Goal: Task Accomplishment & Management: Manage account settings

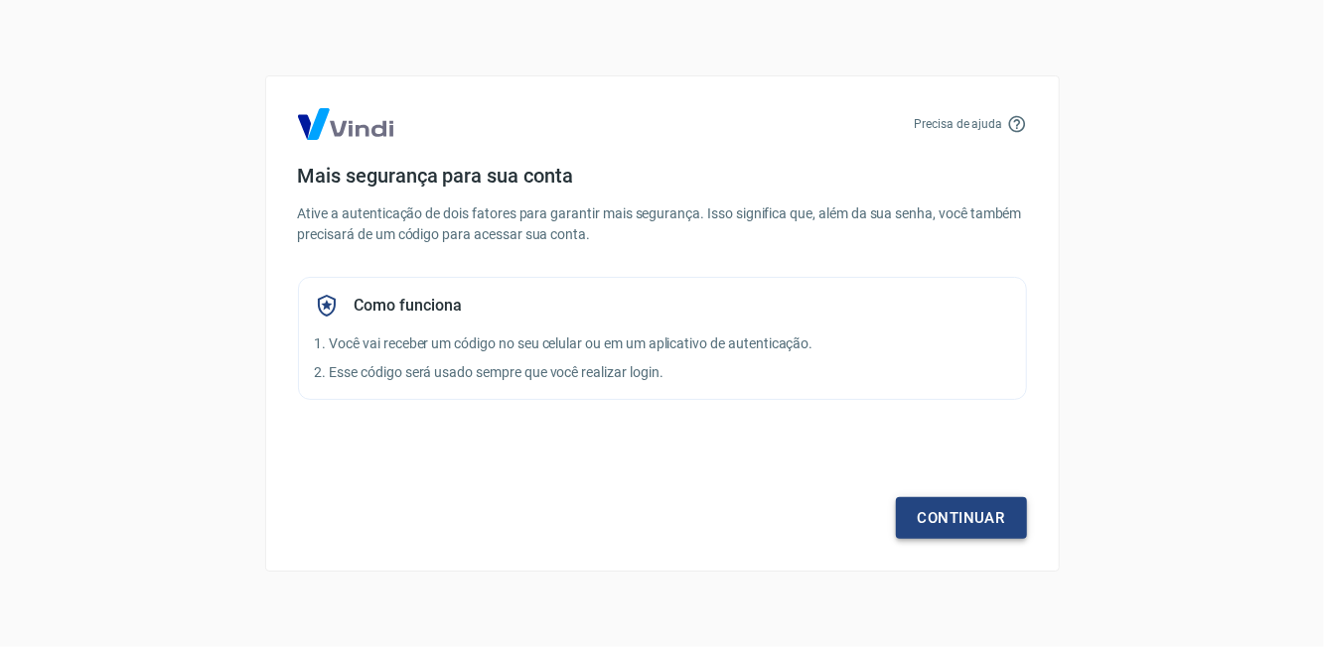
click at [655, 521] on link "Continuar" at bounding box center [961, 519] width 131 height 42
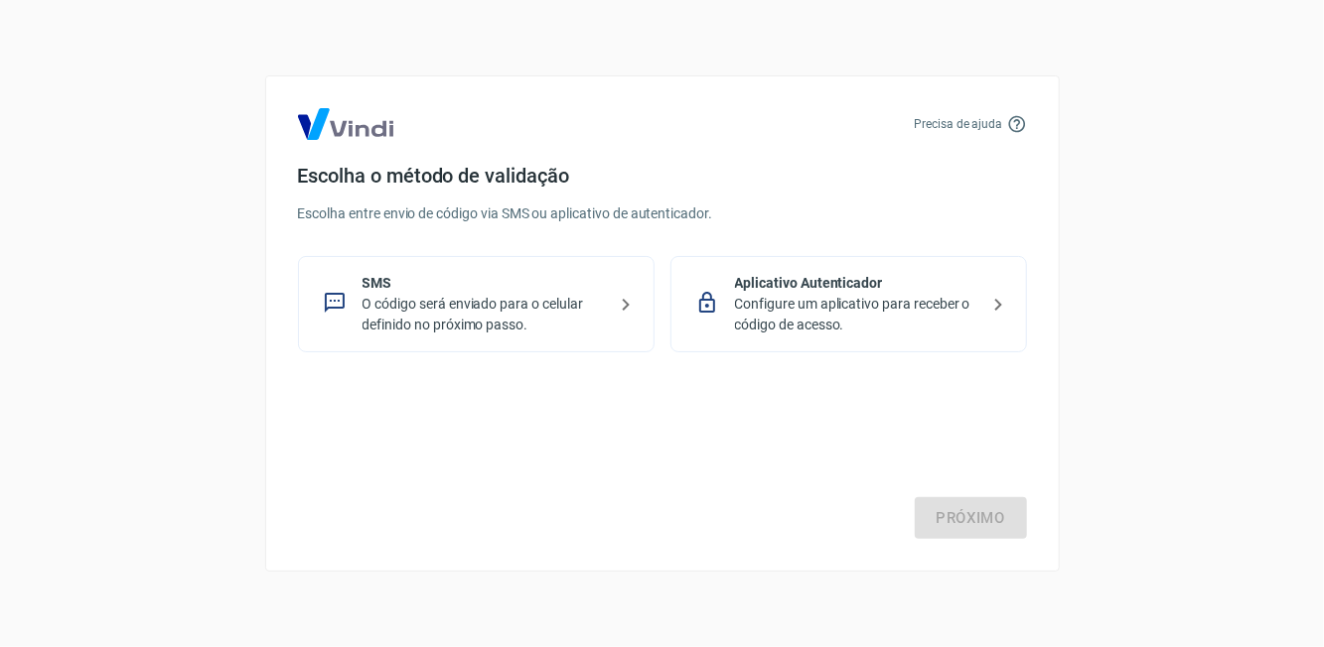
click at [424, 313] on p "O código será enviado para o celular definido no próximo passo." at bounding box center [483, 315] width 243 height 42
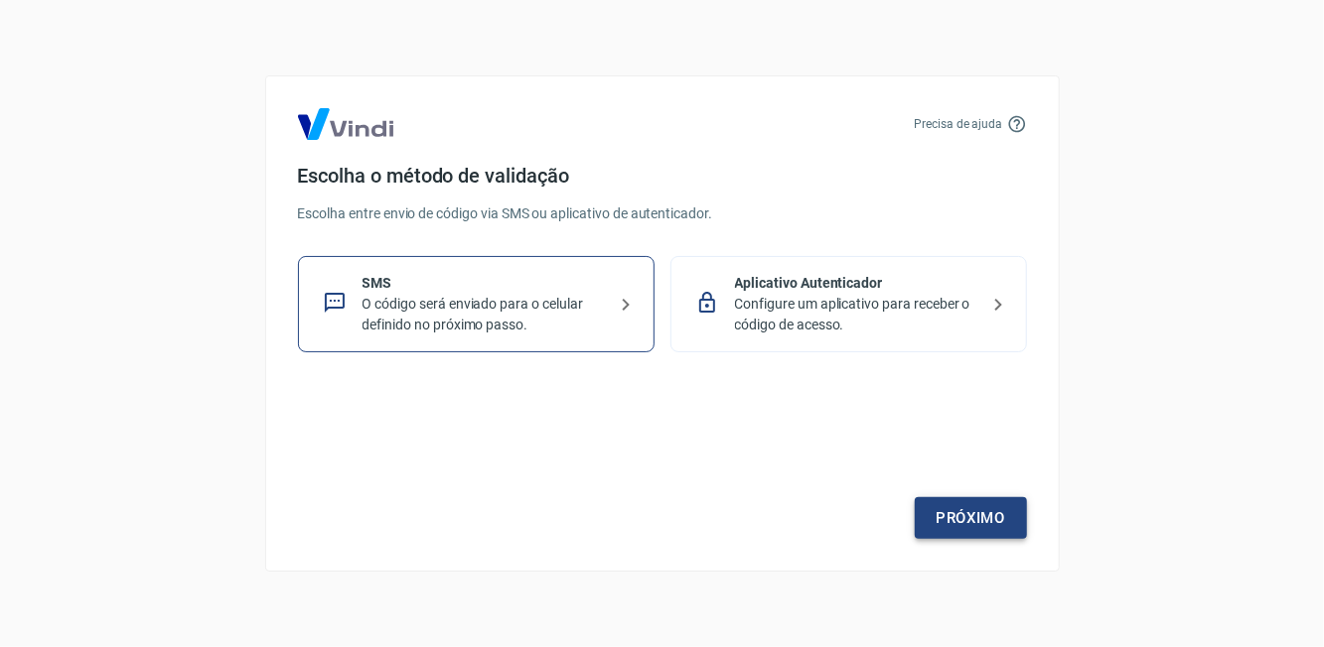
click at [655, 524] on link "Próximo" at bounding box center [971, 519] width 112 height 42
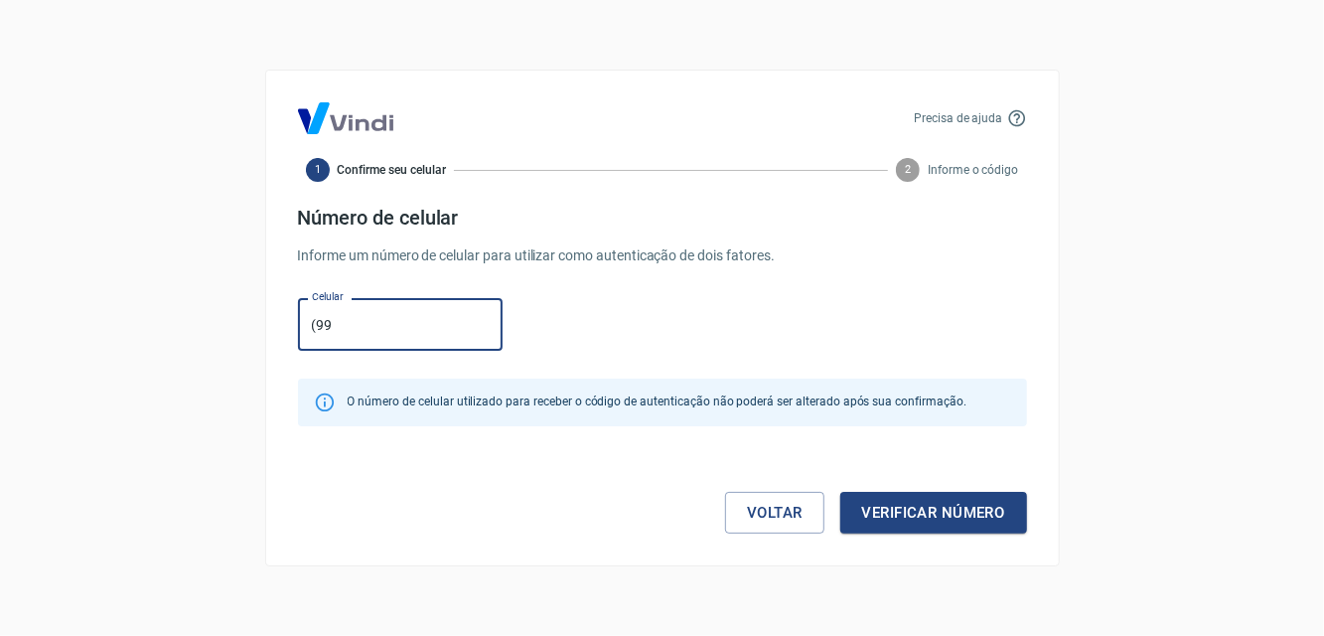
type input "(9"
type input "(82) 99374-3203"
click at [655, 520] on button "Verificar número" at bounding box center [933, 513] width 187 height 42
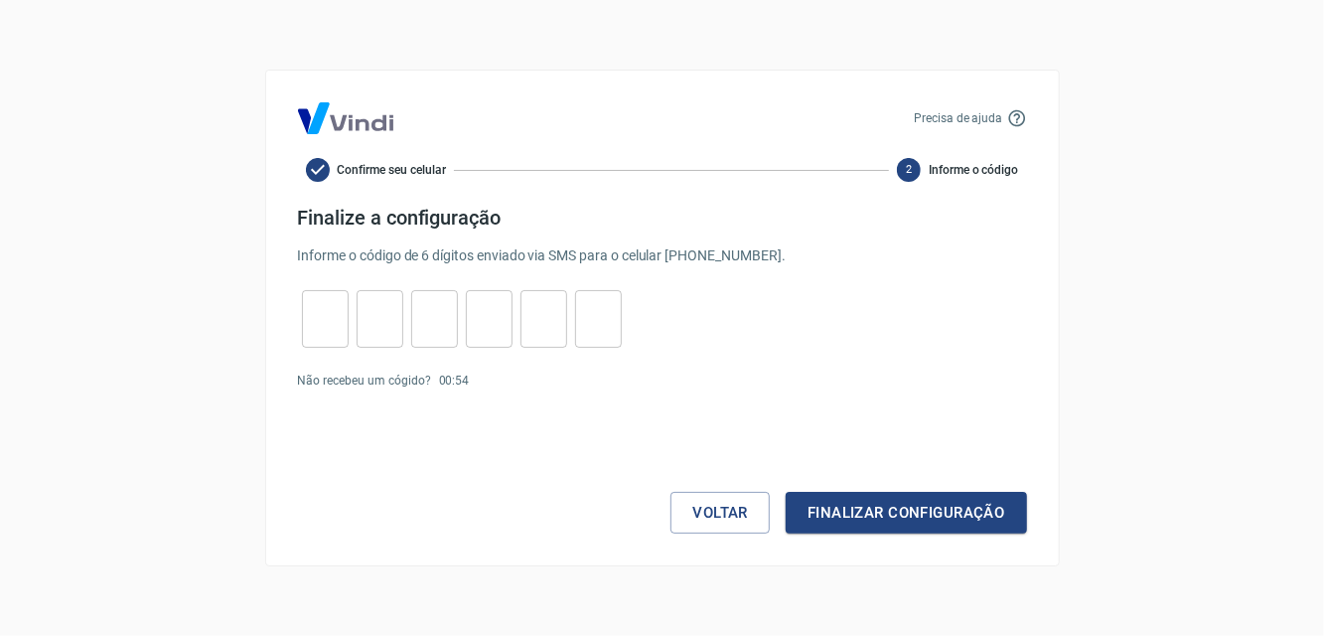
click at [327, 324] on input "tel" at bounding box center [325, 319] width 47 height 43
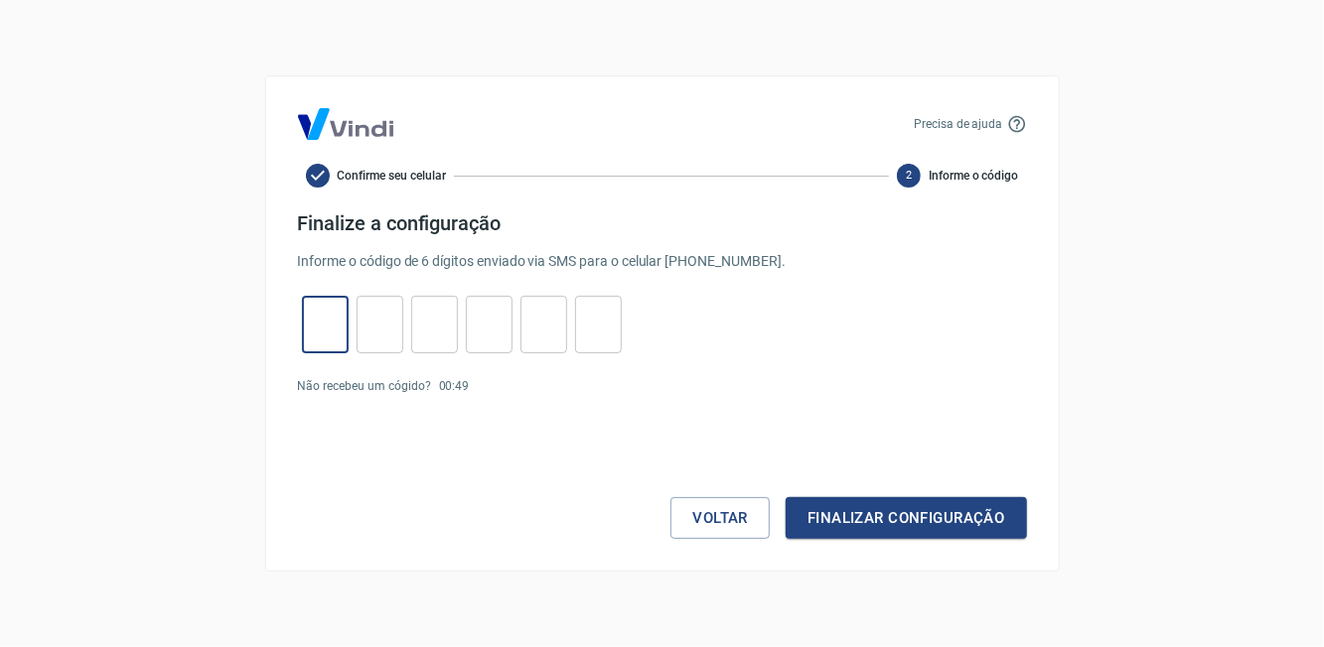
type input "5"
type input "8"
type input "5"
type input "3"
type input "4"
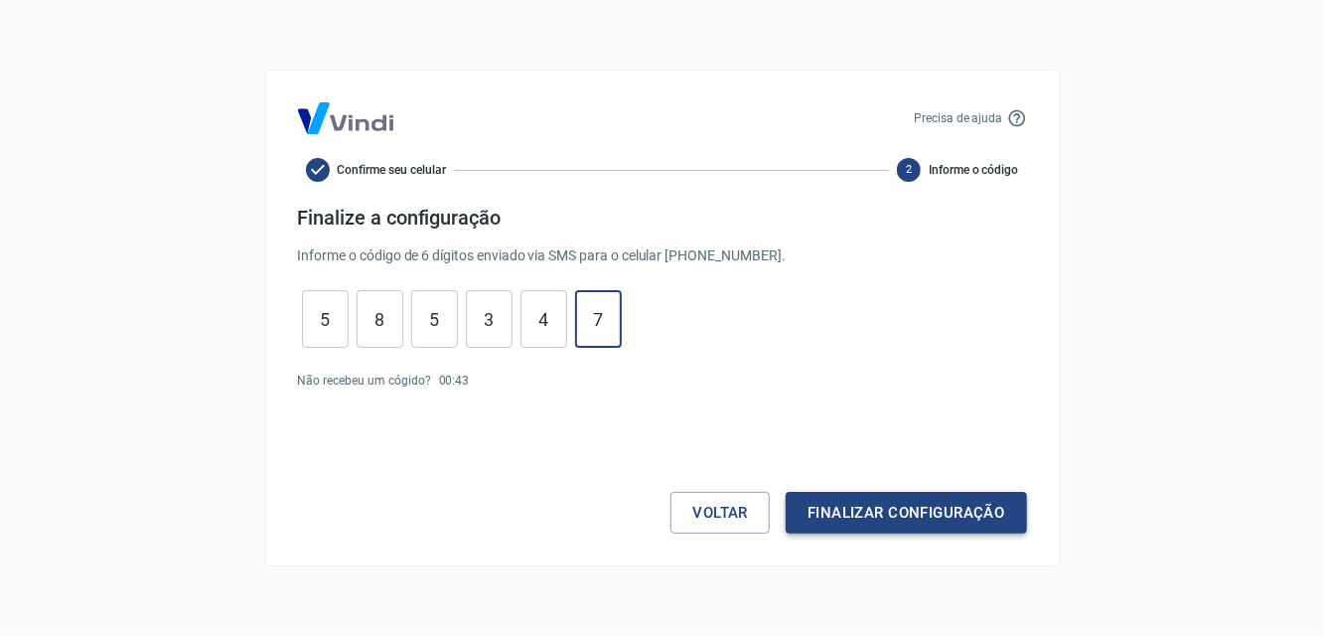
type input "7"
click at [655, 526] on button "Finalizar configuração" at bounding box center [905, 513] width 240 height 42
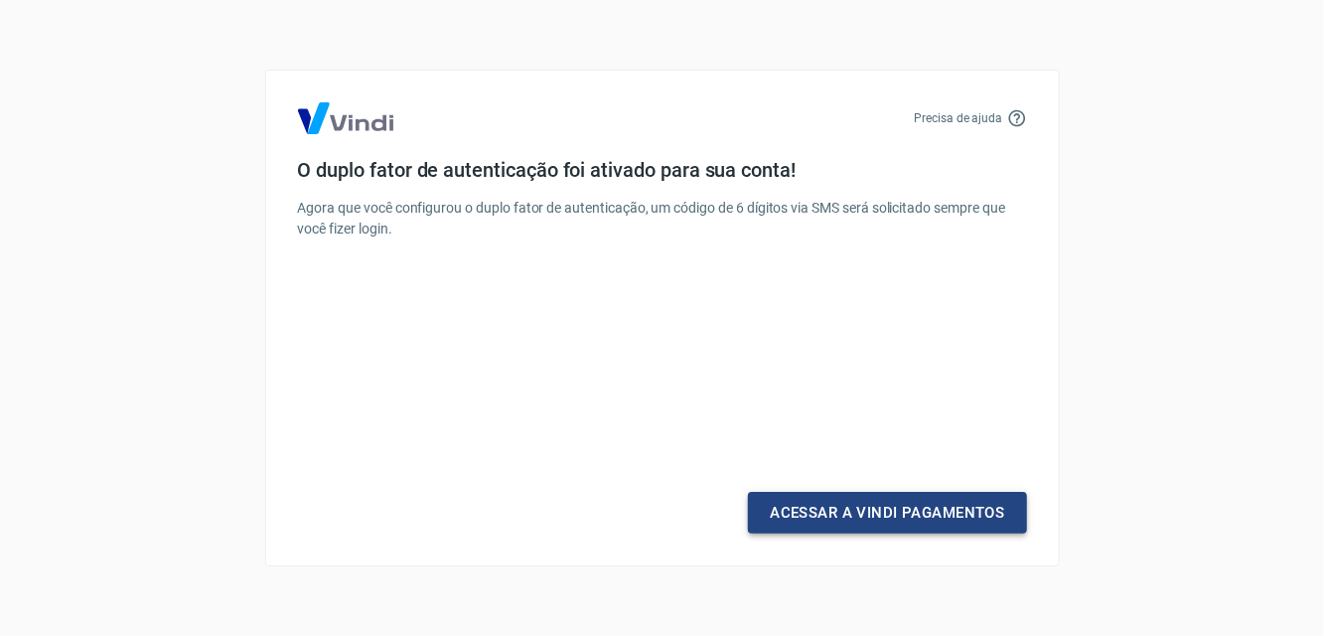
click at [655, 532] on link "Acessar a Vindi Pagamentos" at bounding box center [887, 513] width 278 height 42
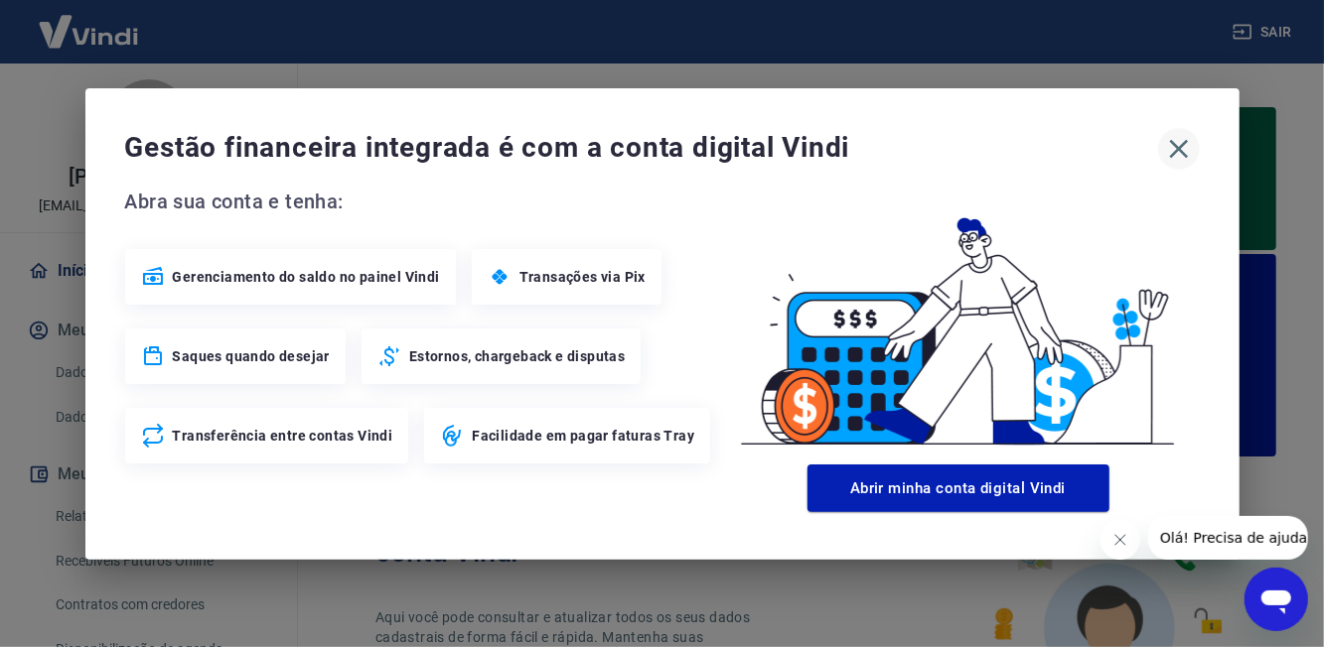
click at [655, 157] on icon "button" at bounding box center [1179, 149] width 32 height 32
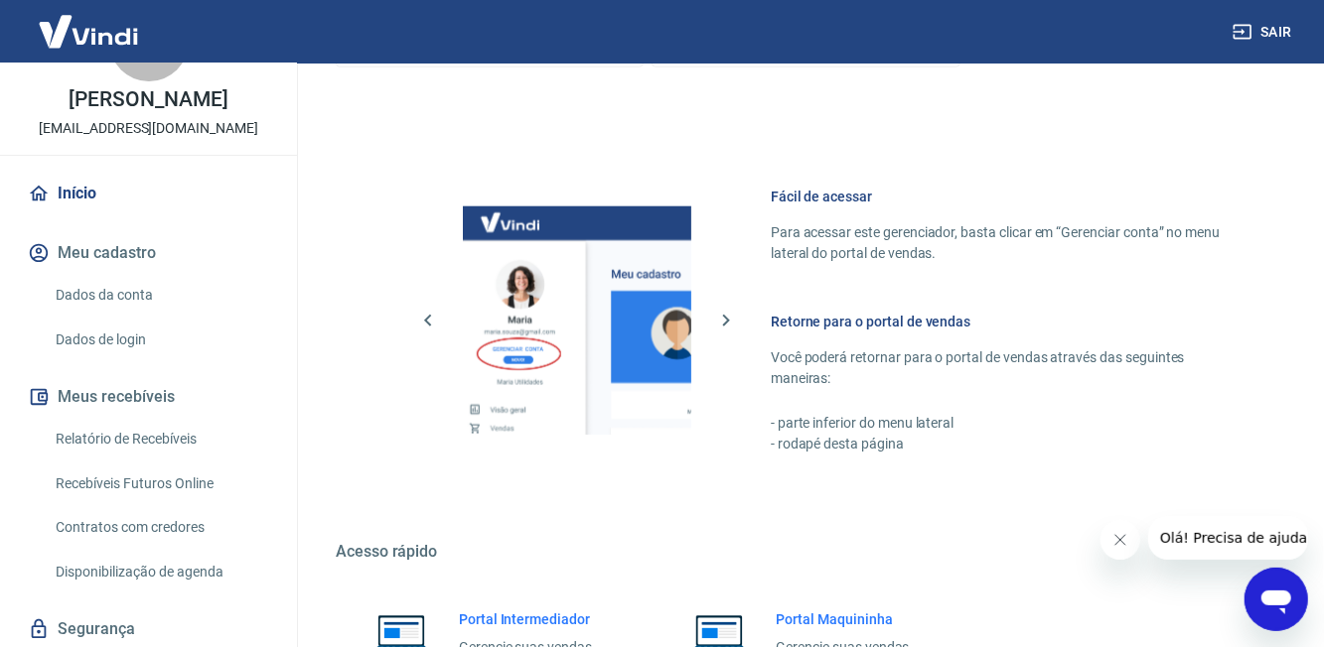
scroll to position [1269, 0]
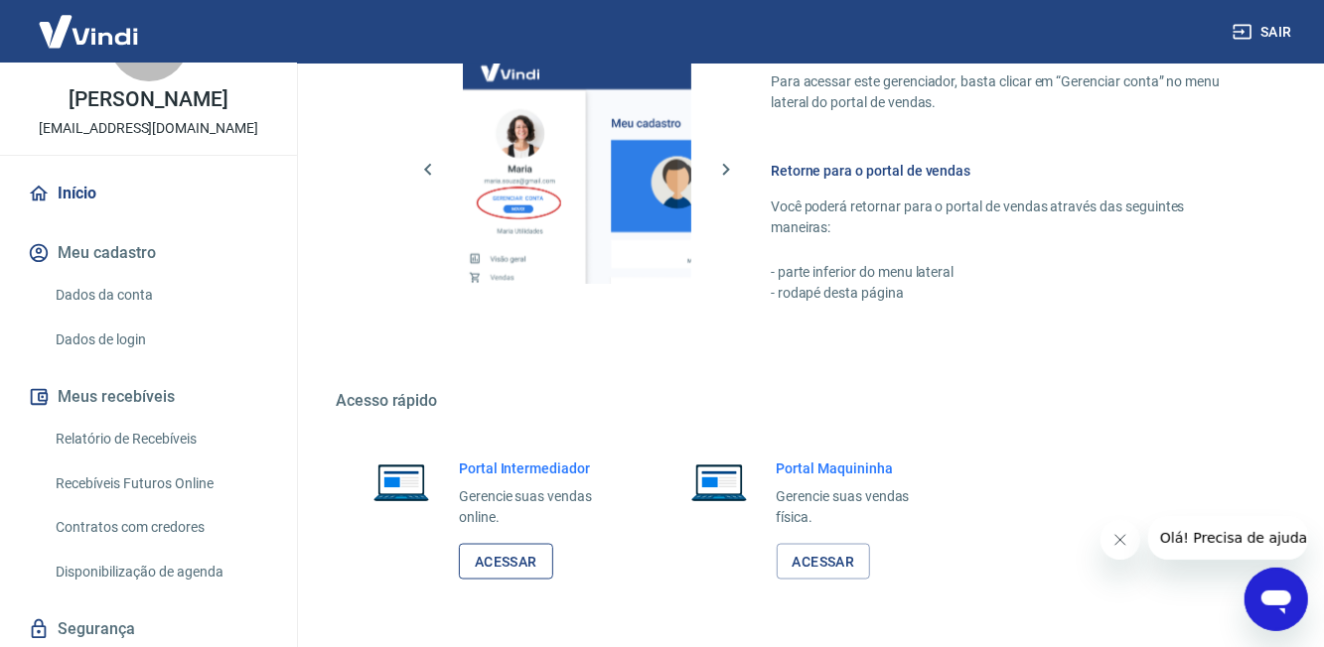
click at [525, 568] on link "Acessar" at bounding box center [506, 562] width 94 height 37
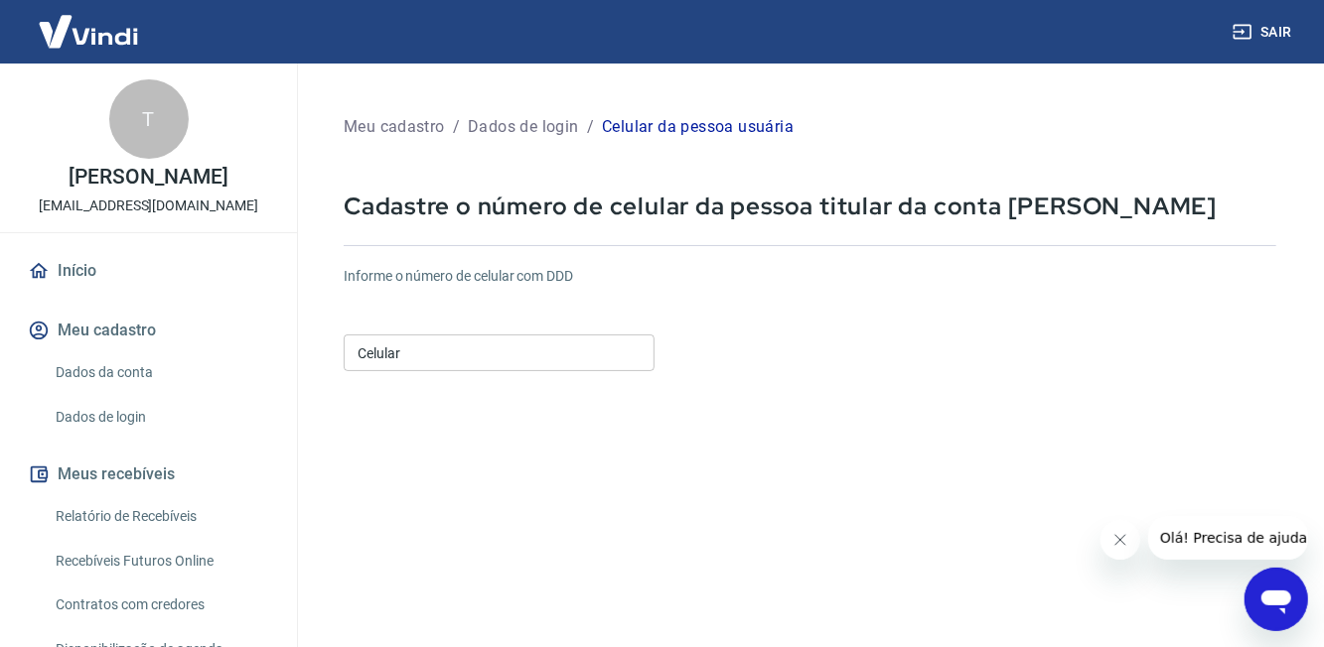
click at [411, 359] on input "Celular" at bounding box center [499, 353] width 311 height 37
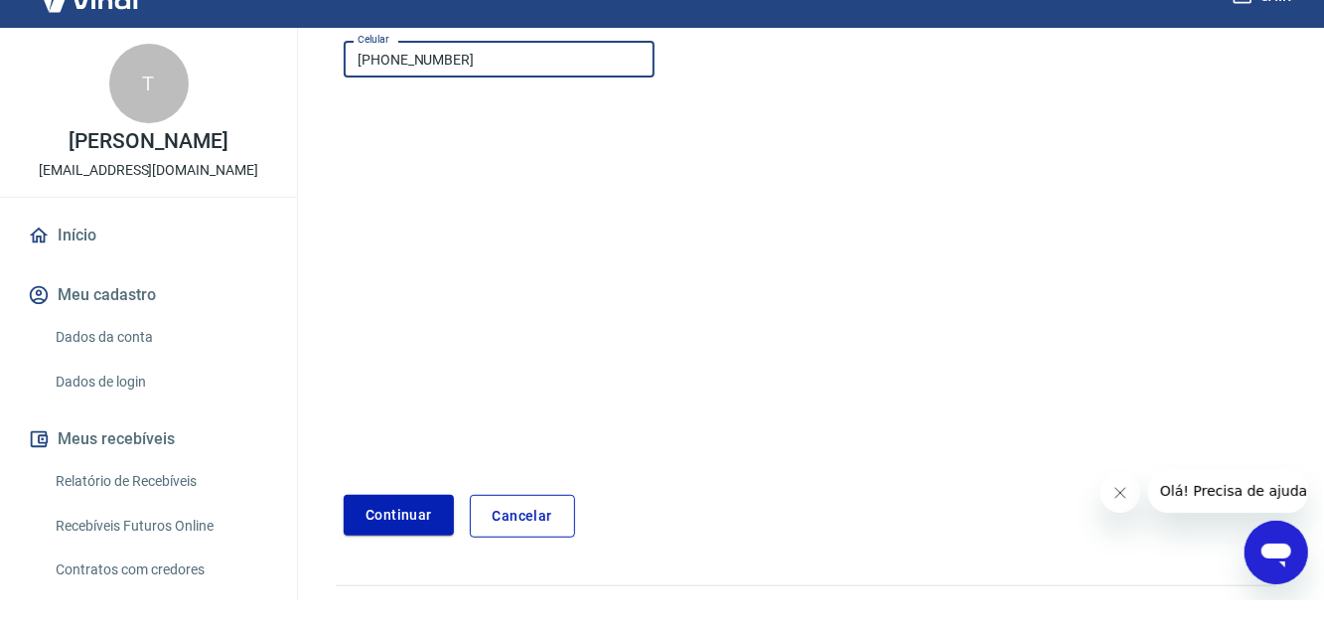
scroll to position [283, 0]
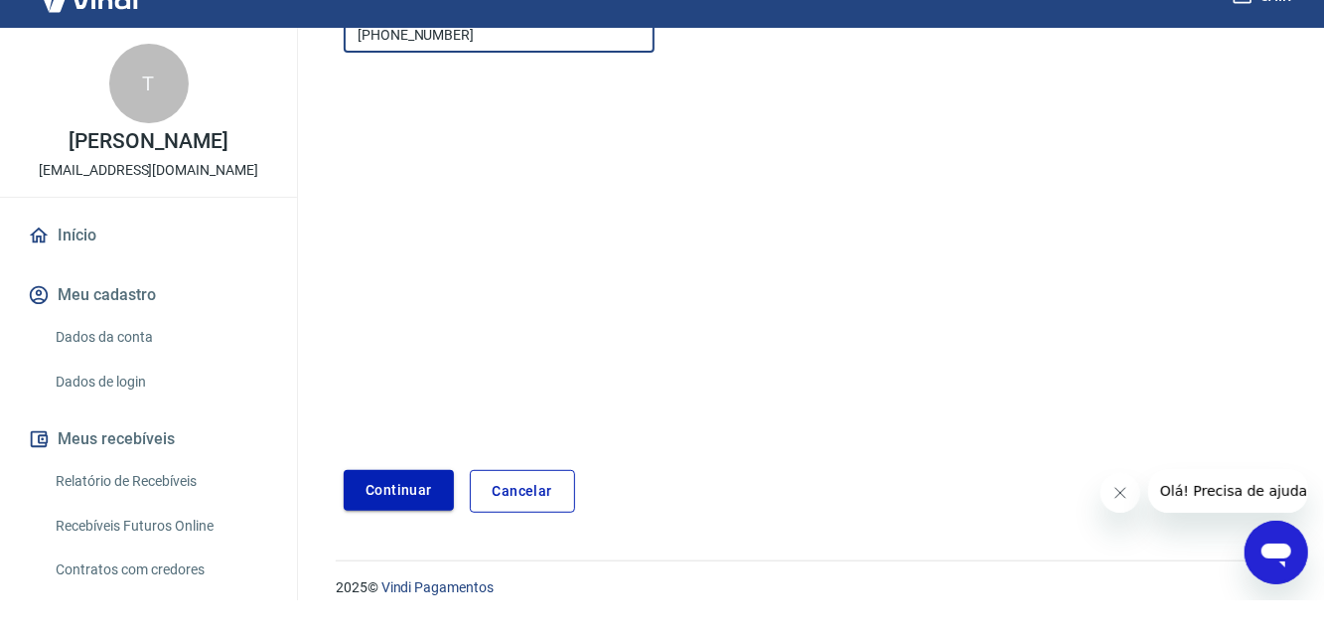
type input "(82) 99374-3203"
click at [380, 532] on button "Continuar" at bounding box center [399, 525] width 110 height 41
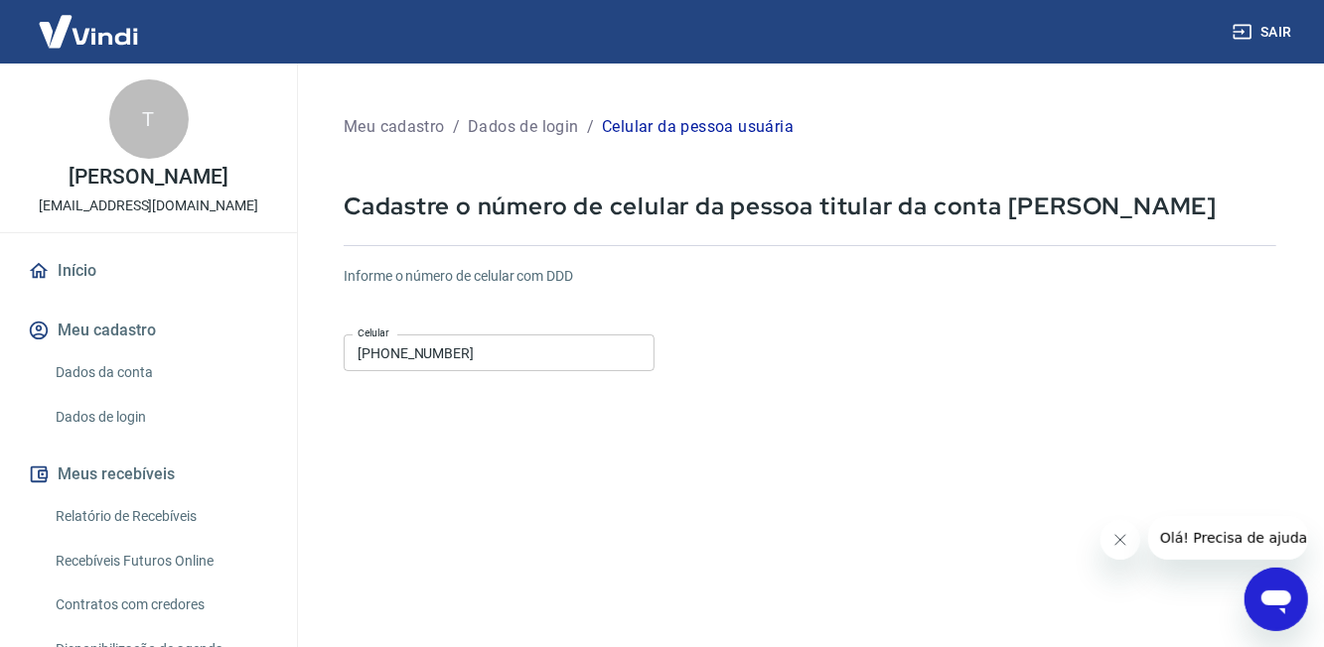
scroll to position [228, 0]
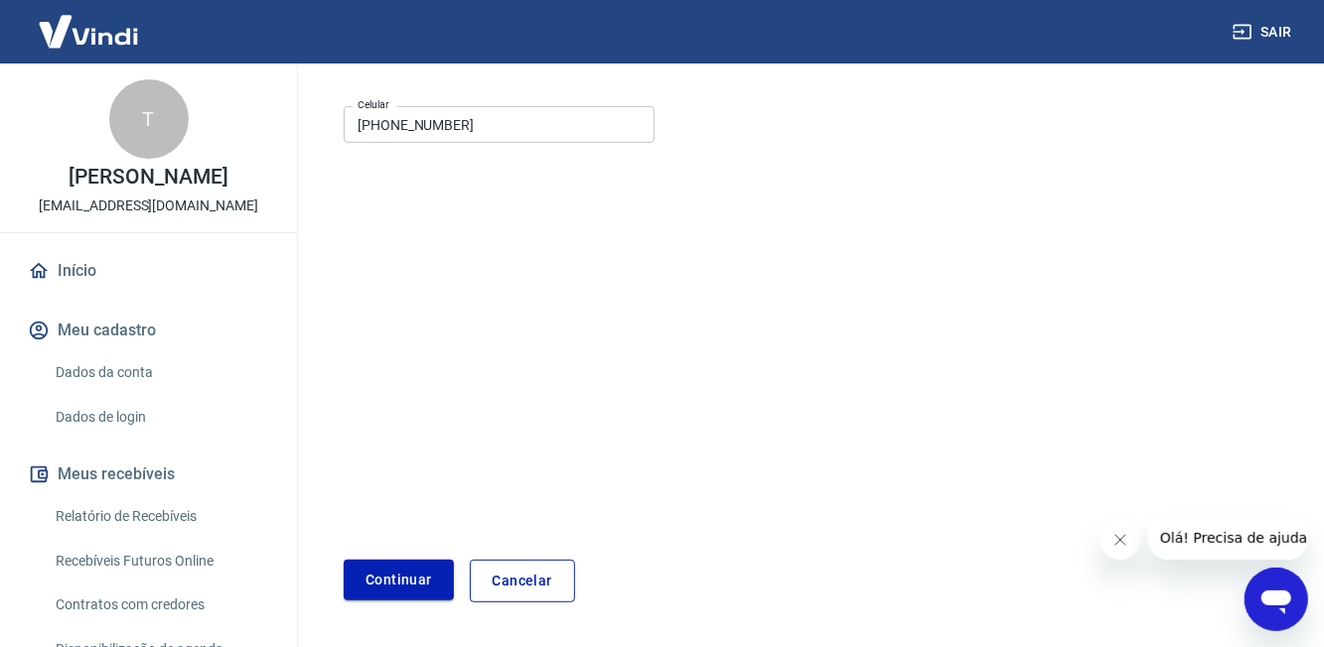
click at [381, 591] on button "Continuar" at bounding box center [399, 580] width 110 height 41
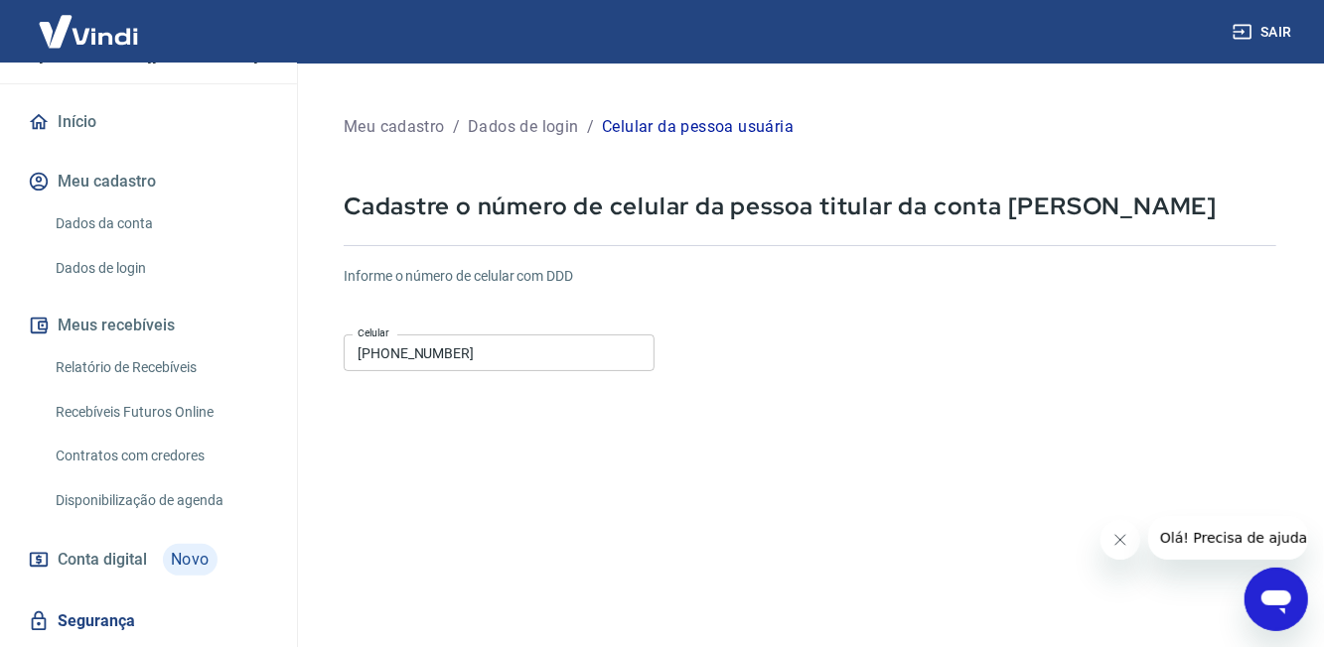
scroll to position [161, 0]
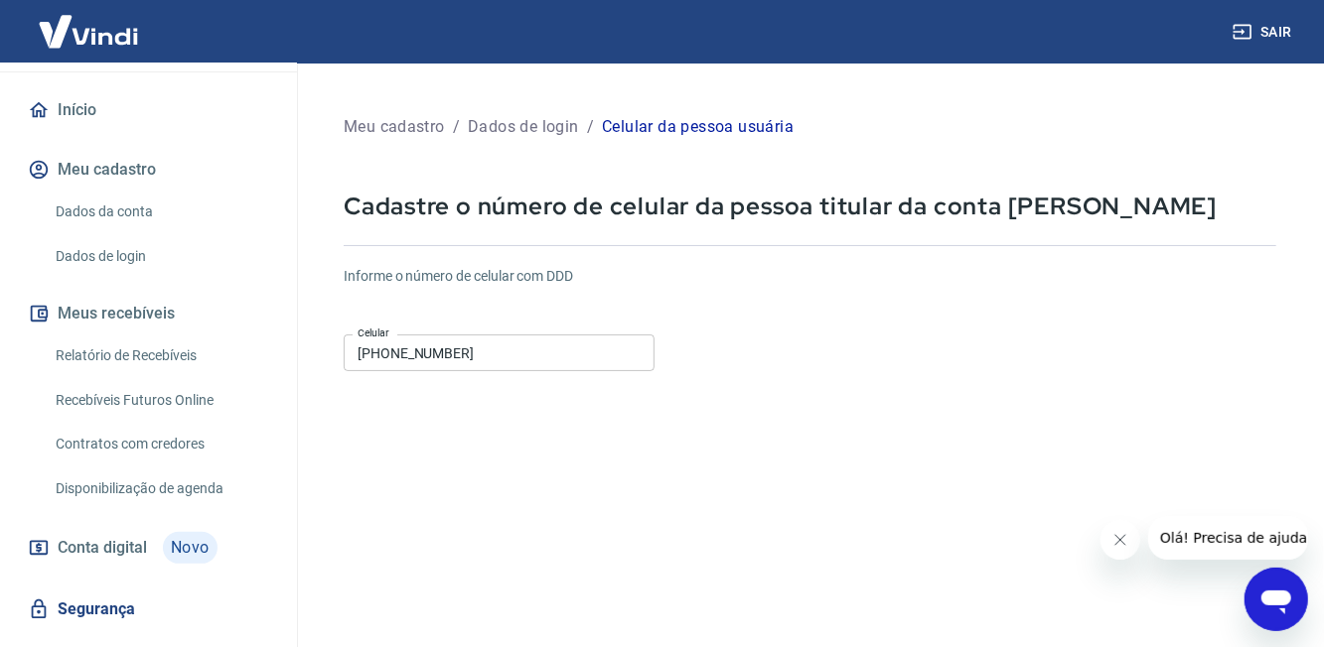
click at [88, 562] on span "Conta digital" at bounding box center [102, 548] width 89 height 28
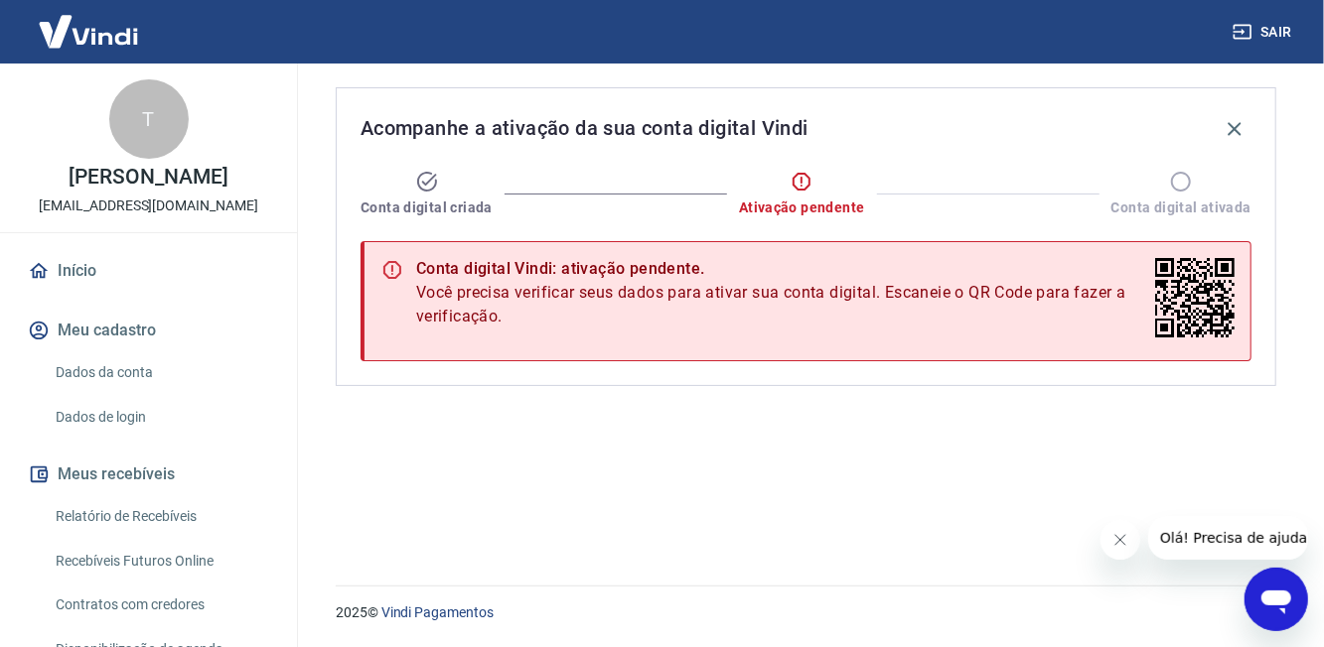
click at [155, 123] on div "T" at bounding box center [148, 118] width 79 height 79
click at [118, 214] on div "T TATIANE FERREIRA DOS SANTOS tatyferreira1929@gmail.com" at bounding box center [148, 148] width 297 height 169
click at [50, 293] on link "Início" at bounding box center [148, 271] width 249 height 44
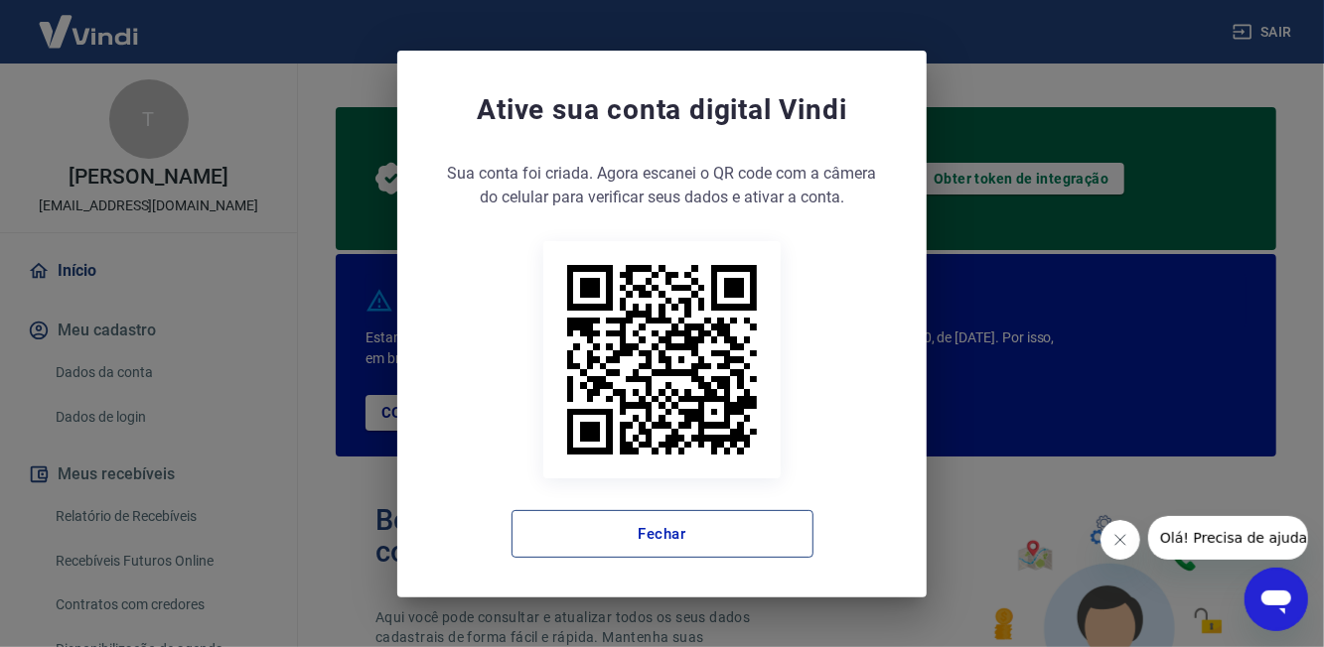
click at [760, 558] on button "Fechar" at bounding box center [662, 534] width 302 height 48
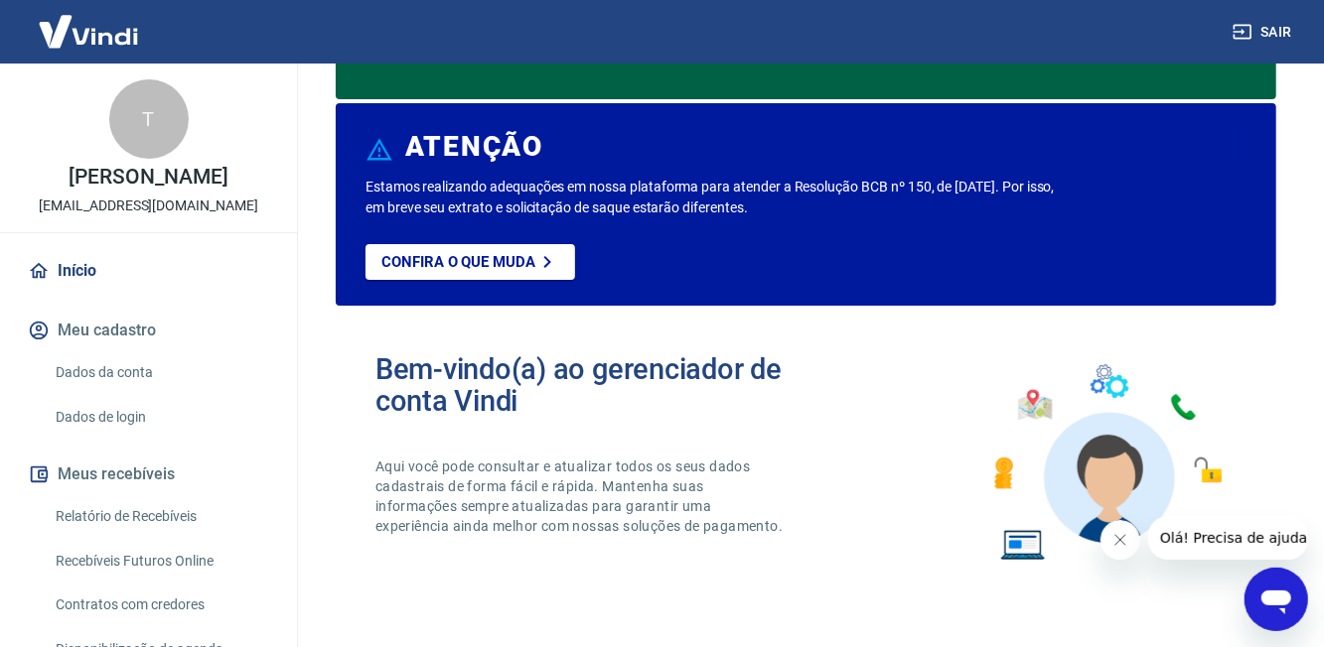
scroll to position [150, 0]
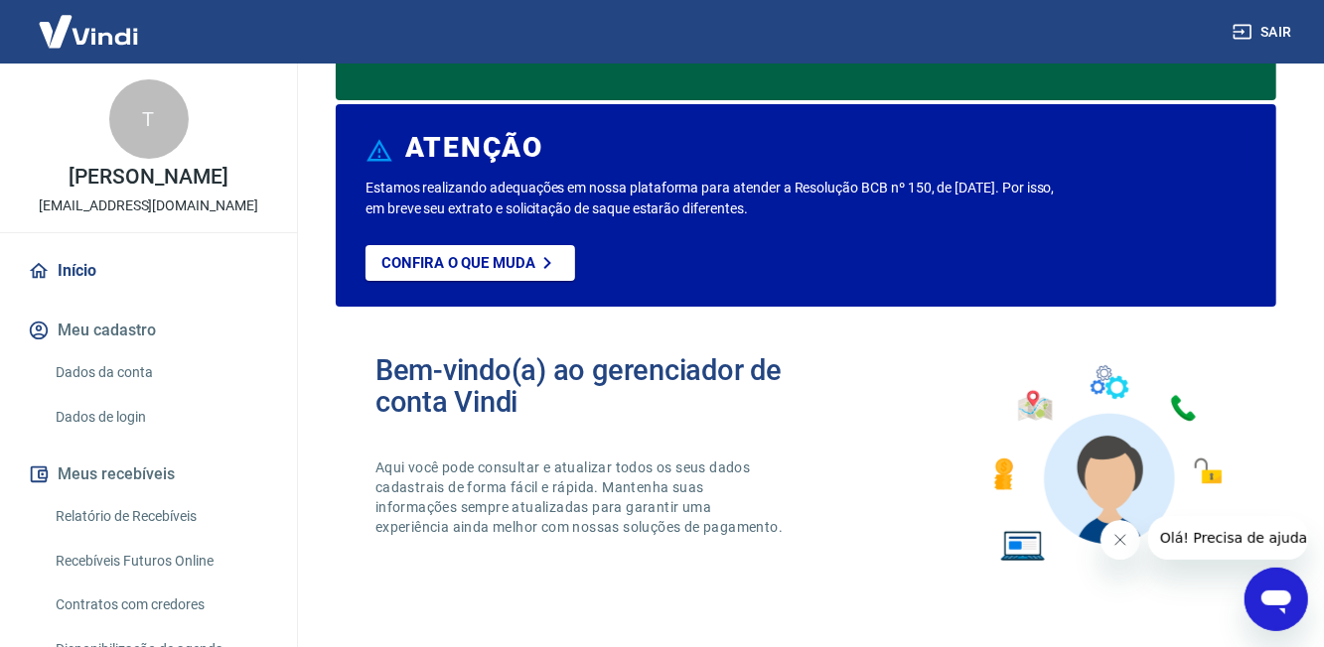
click at [87, 293] on link "Início" at bounding box center [148, 271] width 249 height 44
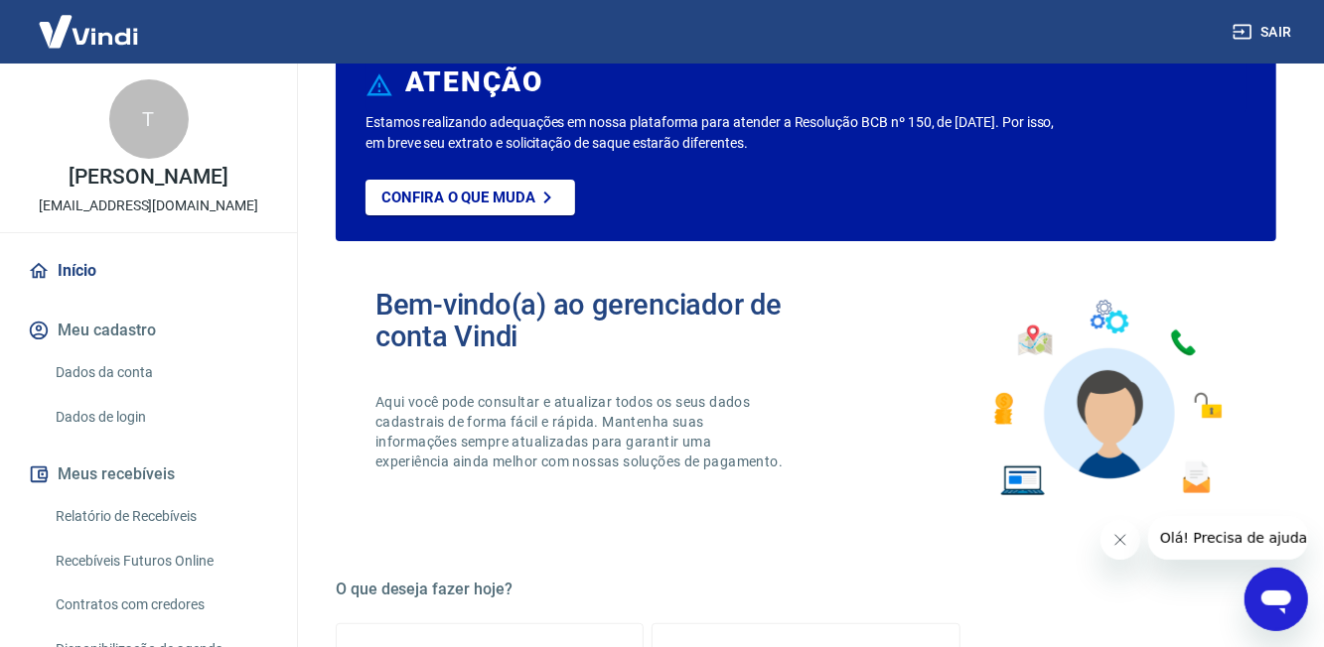
scroll to position [0, 0]
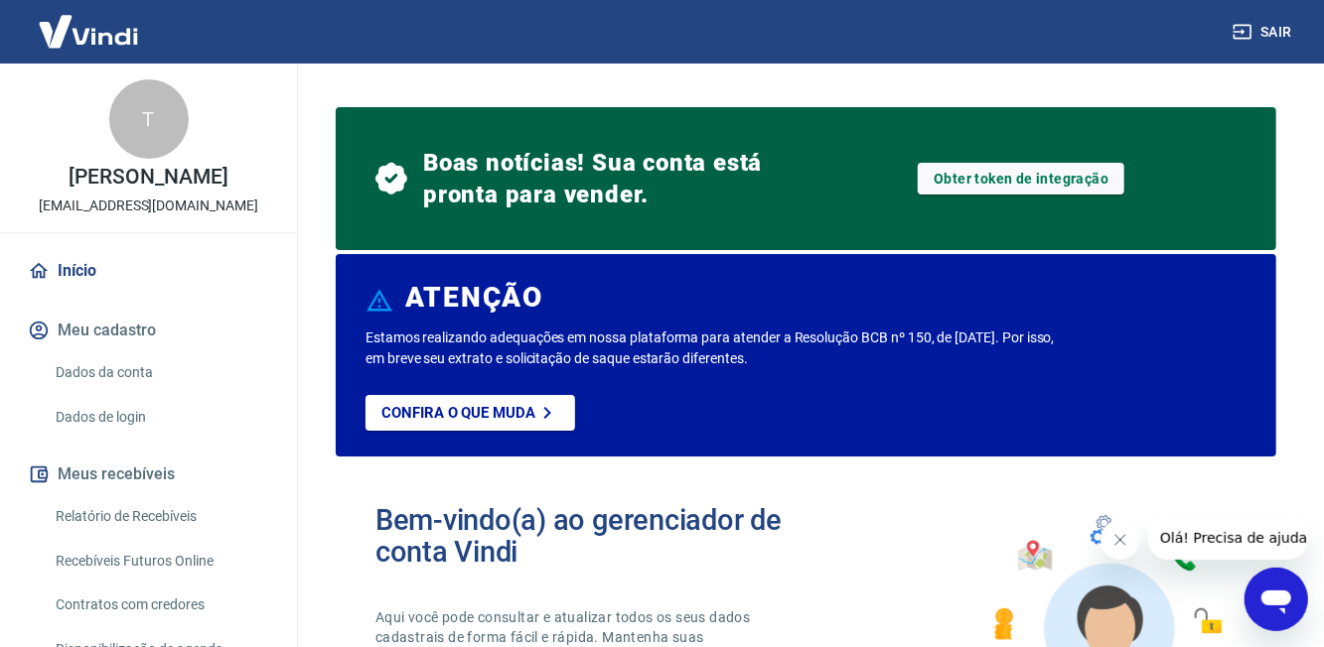
click at [165, 353] on button "Meu cadastro" at bounding box center [148, 331] width 249 height 44
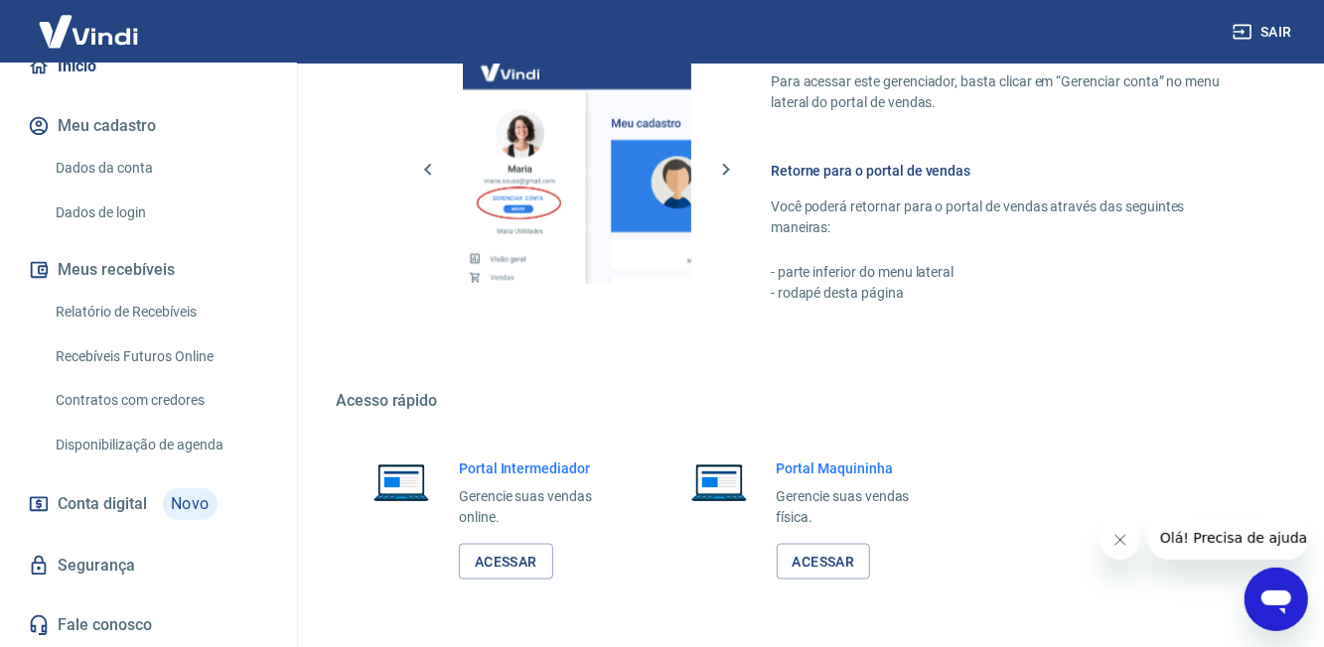
scroll to position [161, 0]
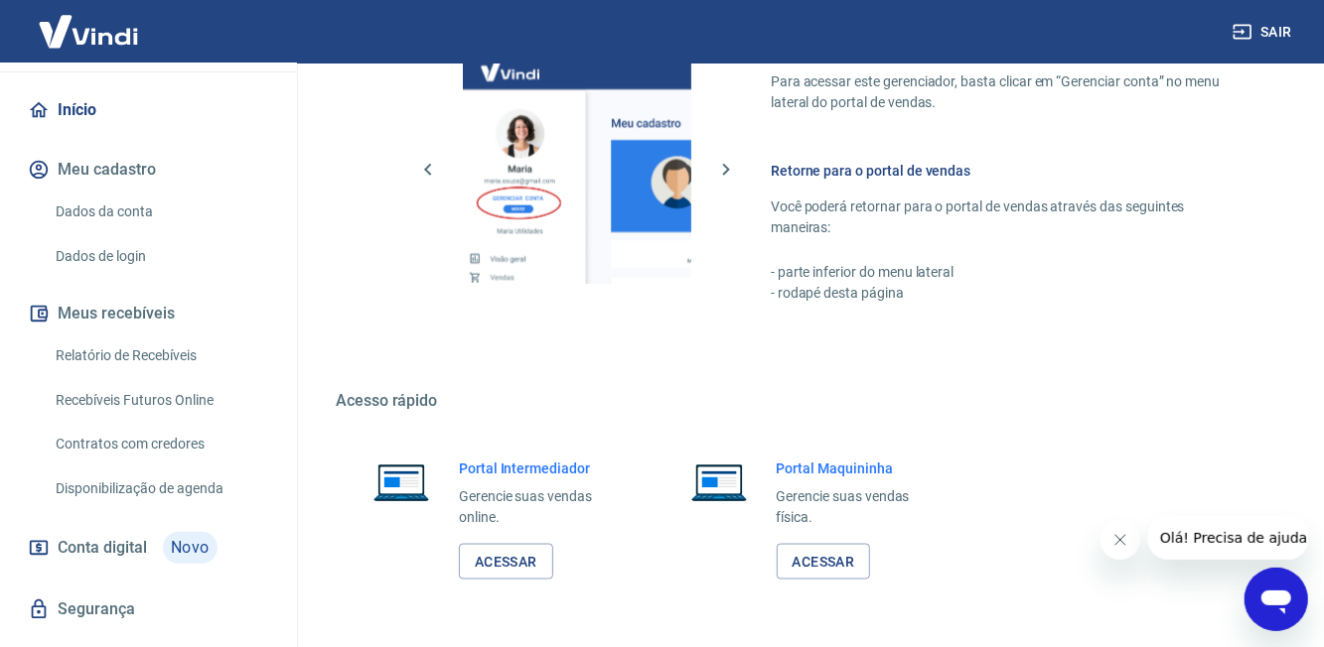
click at [537, 591] on div "Portal Intermediador Gerencie suas vendas online. Acessar" at bounding box center [489, 520] width 306 height 170
click at [504, 566] on link "Acessar" at bounding box center [506, 562] width 94 height 37
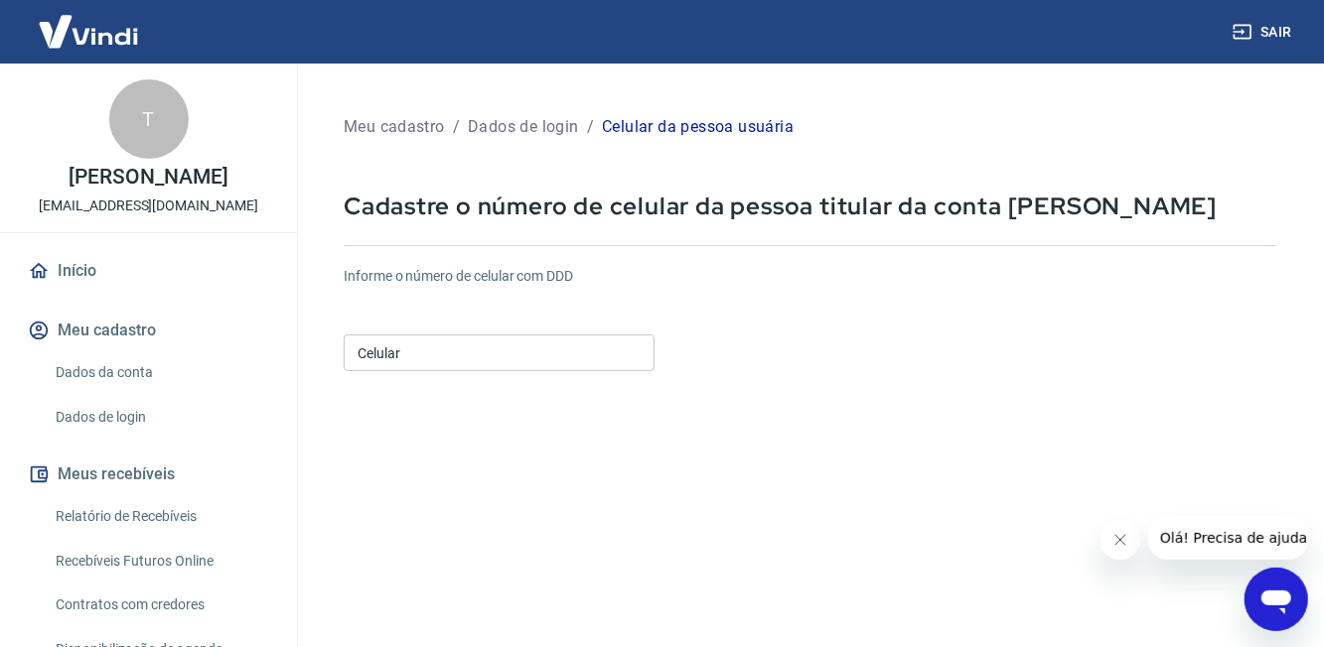
click at [78, 44] on img at bounding box center [88, 31] width 129 height 61
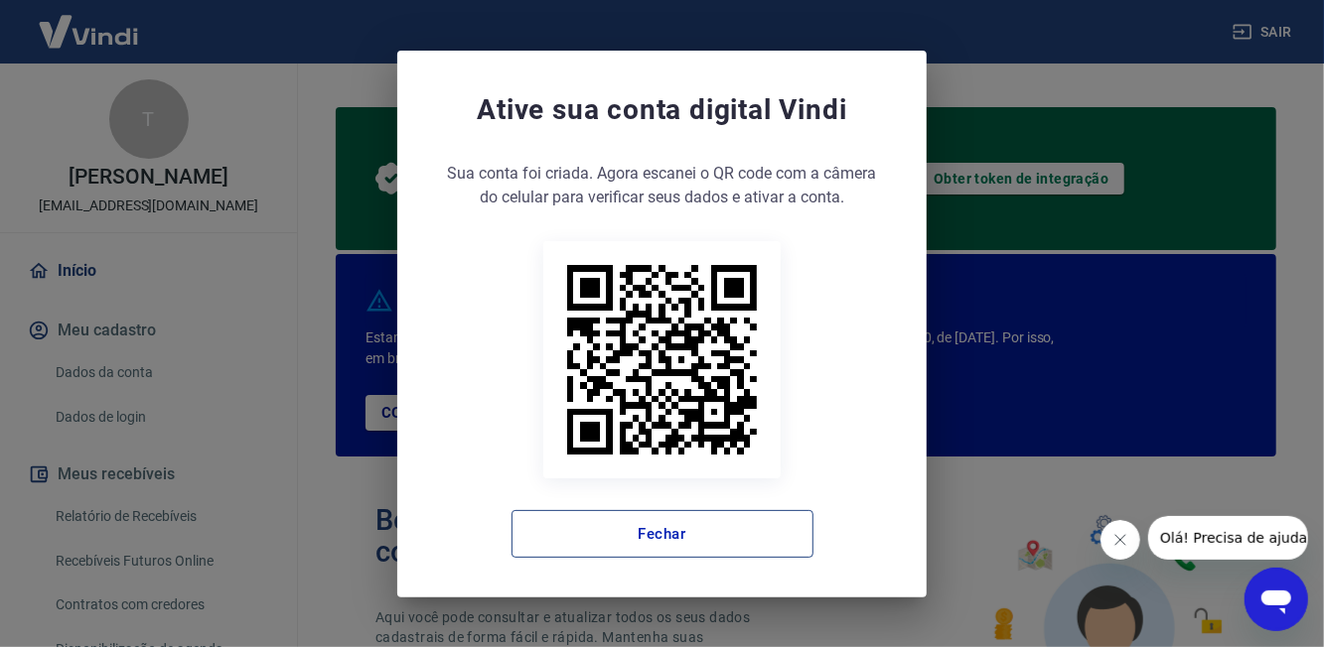
click at [761, 541] on button "Fechar" at bounding box center [662, 534] width 302 height 48
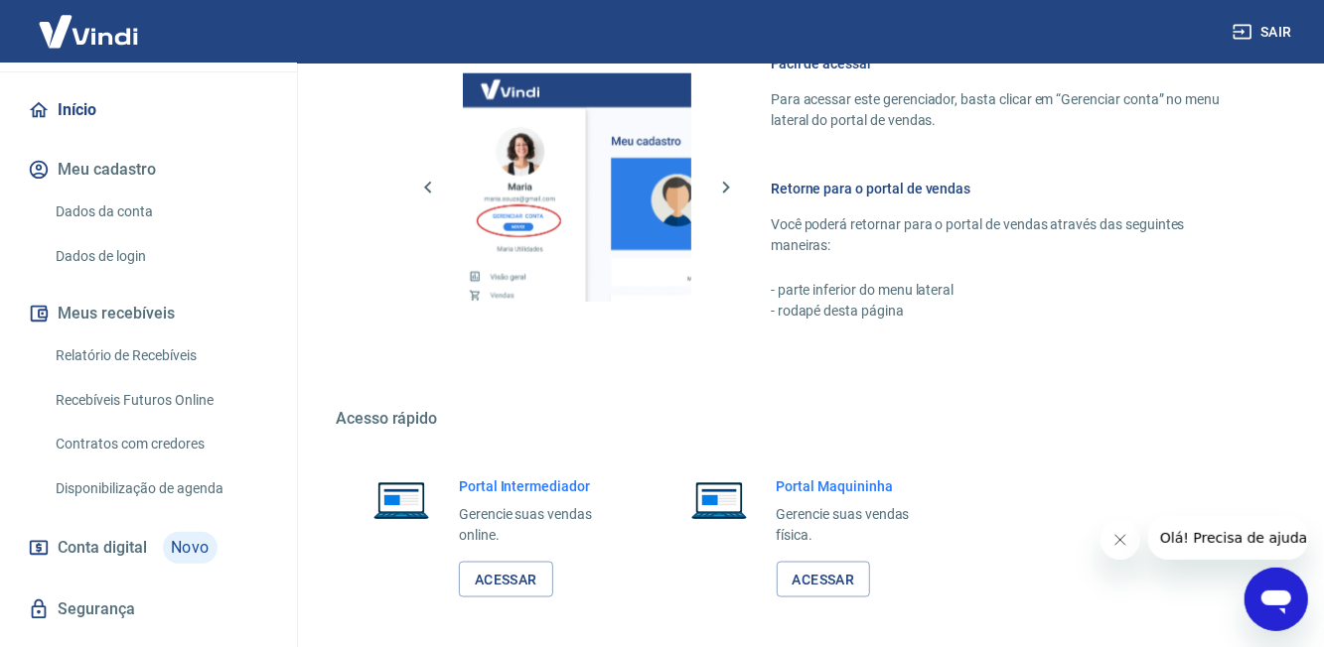
scroll to position [1269, 0]
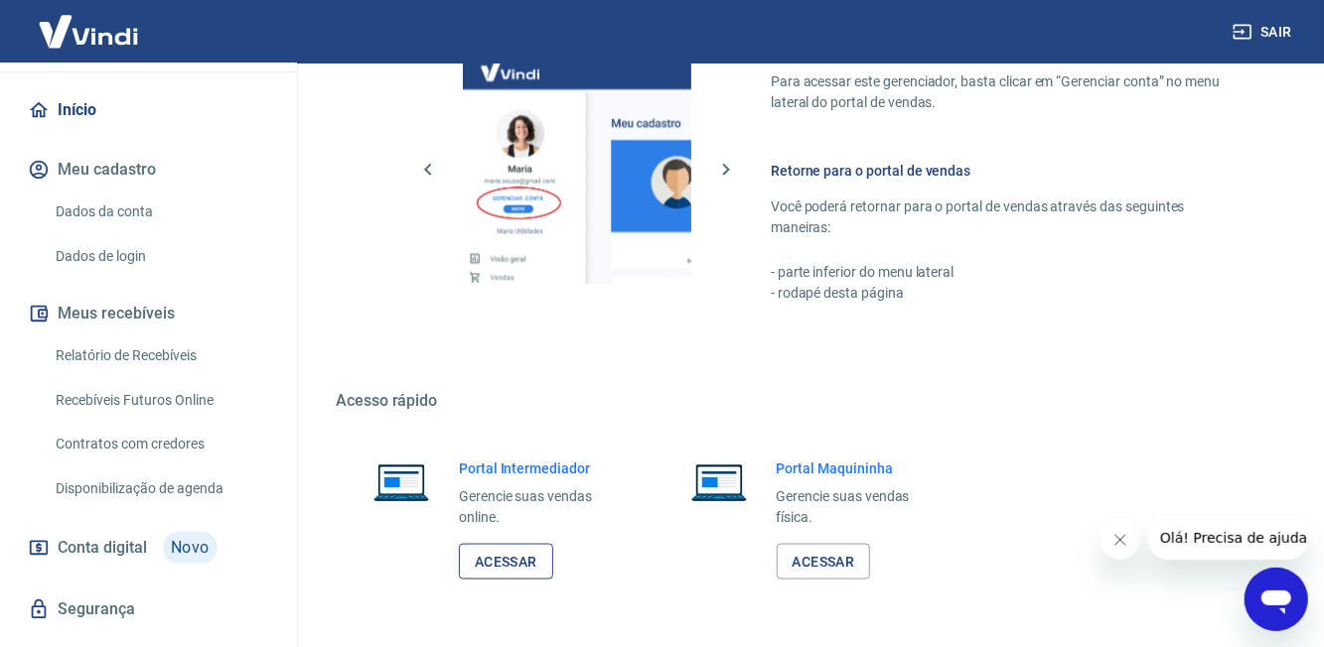
click at [514, 577] on link "Acessar" at bounding box center [506, 562] width 94 height 37
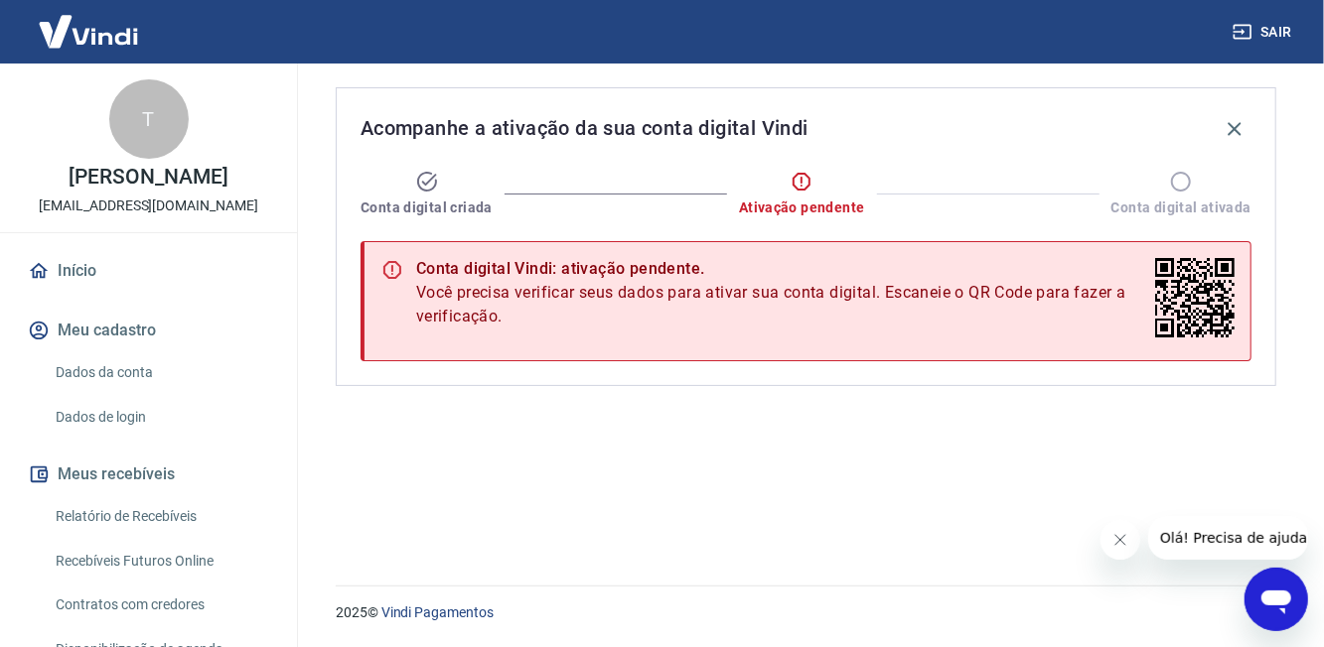
click at [89, 293] on link "Início" at bounding box center [148, 271] width 249 height 44
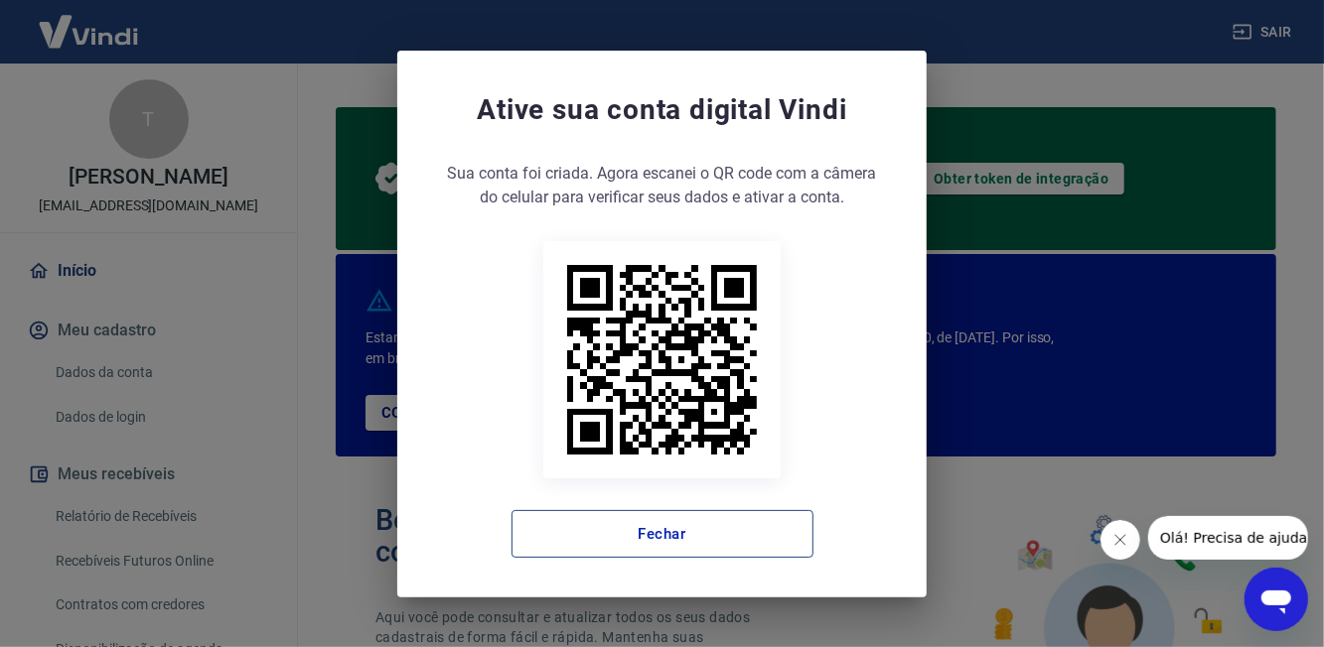
click at [763, 548] on button "Fechar" at bounding box center [662, 534] width 302 height 48
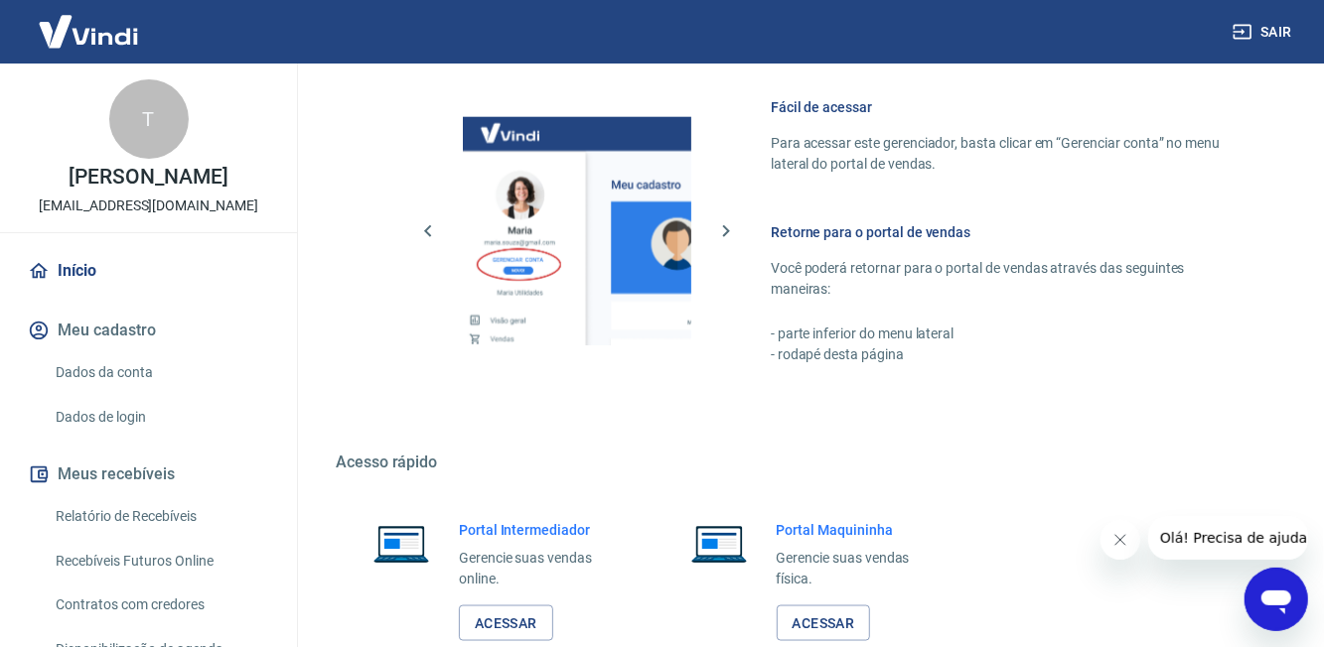
scroll to position [1269, 0]
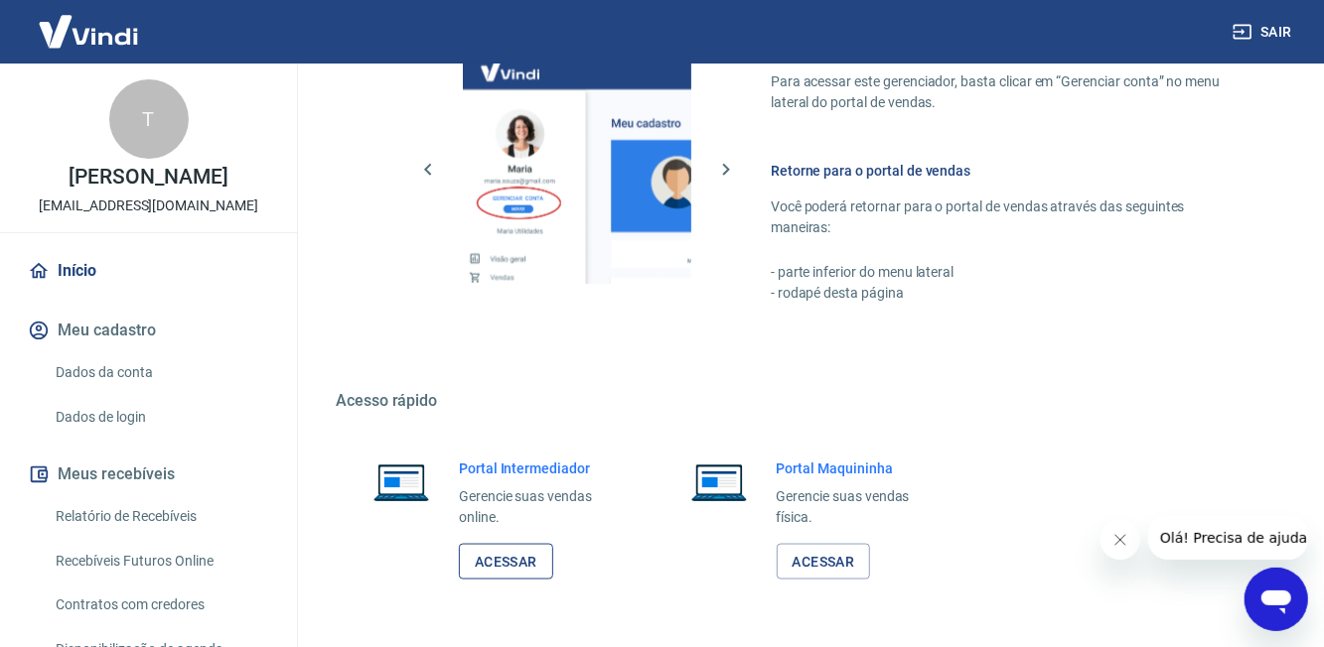
click at [517, 568] on link "Acessar" at bounding box center [506, 562] width 94 height 37
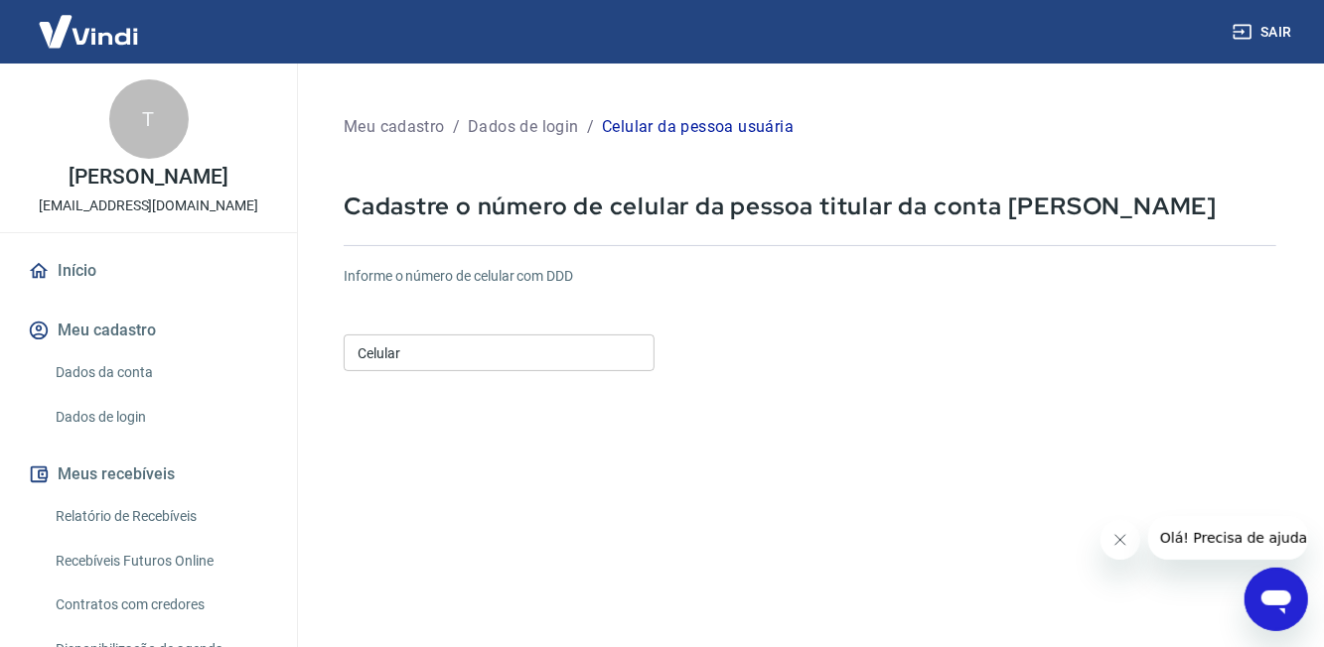
click at [582, 352] on input "Celular" at bounding box center [499, 353] width 311 height 37
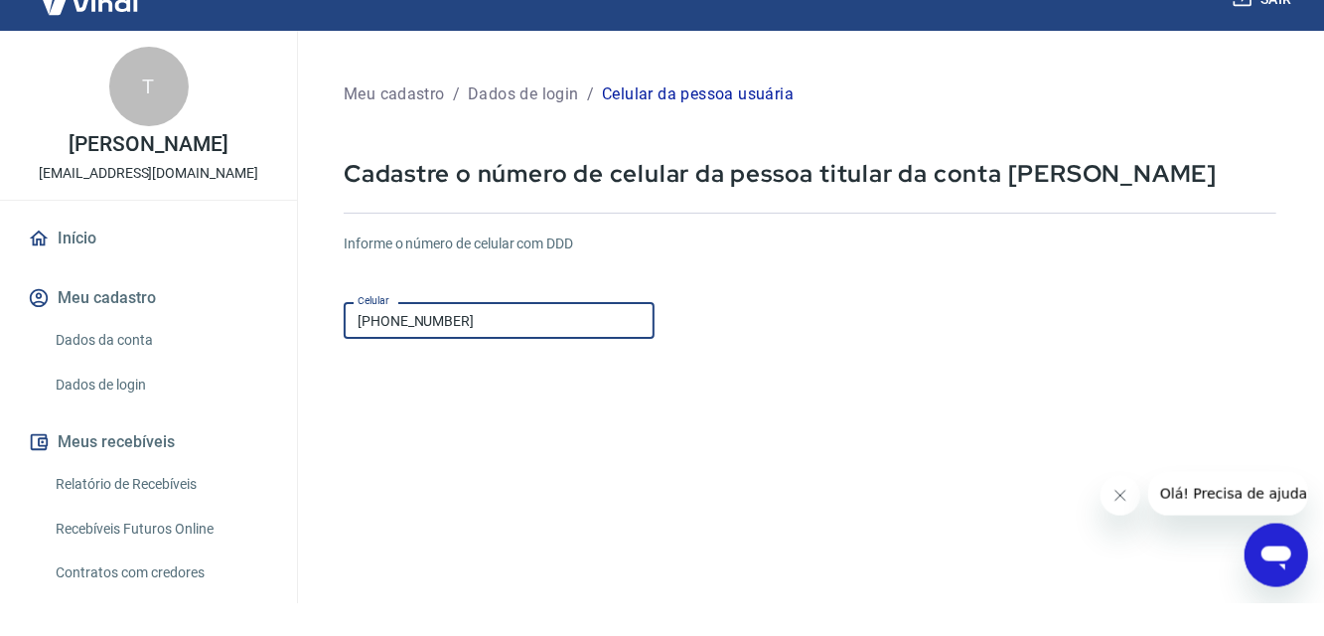
scroll to position [304, 0]
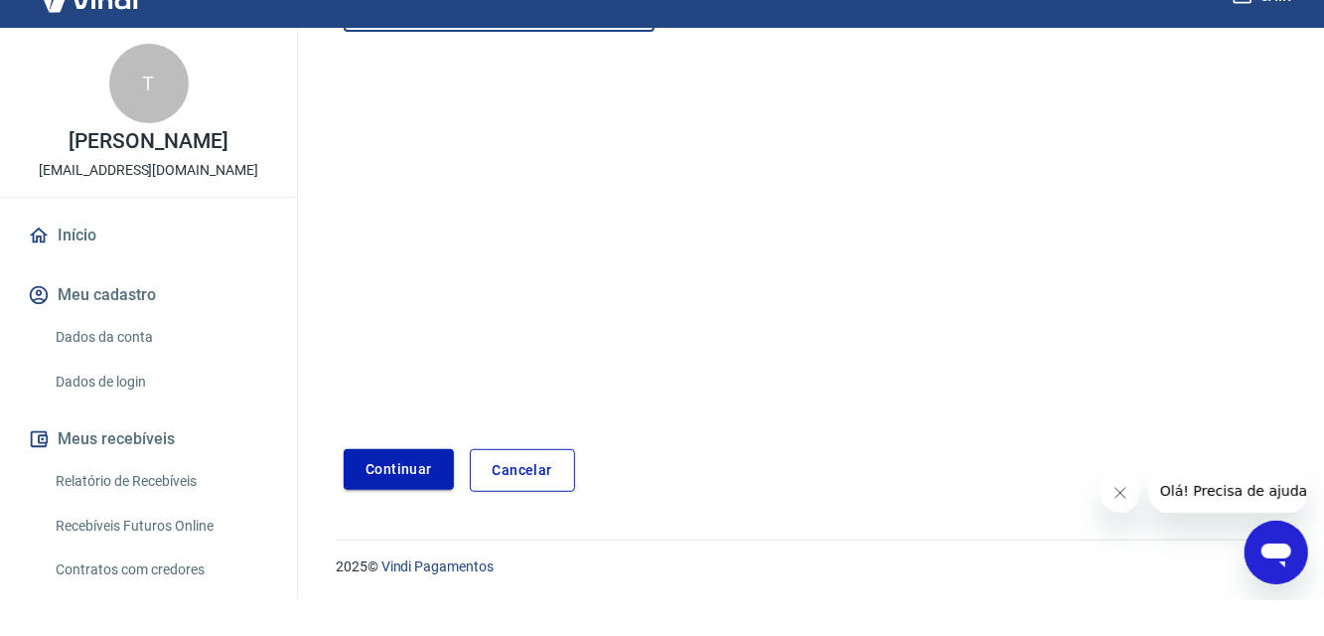
type input "[PHONE_NUMBER]"
click at [401, 514] on button "Continuar" at bounding box center [399, 505] width 110 height 41
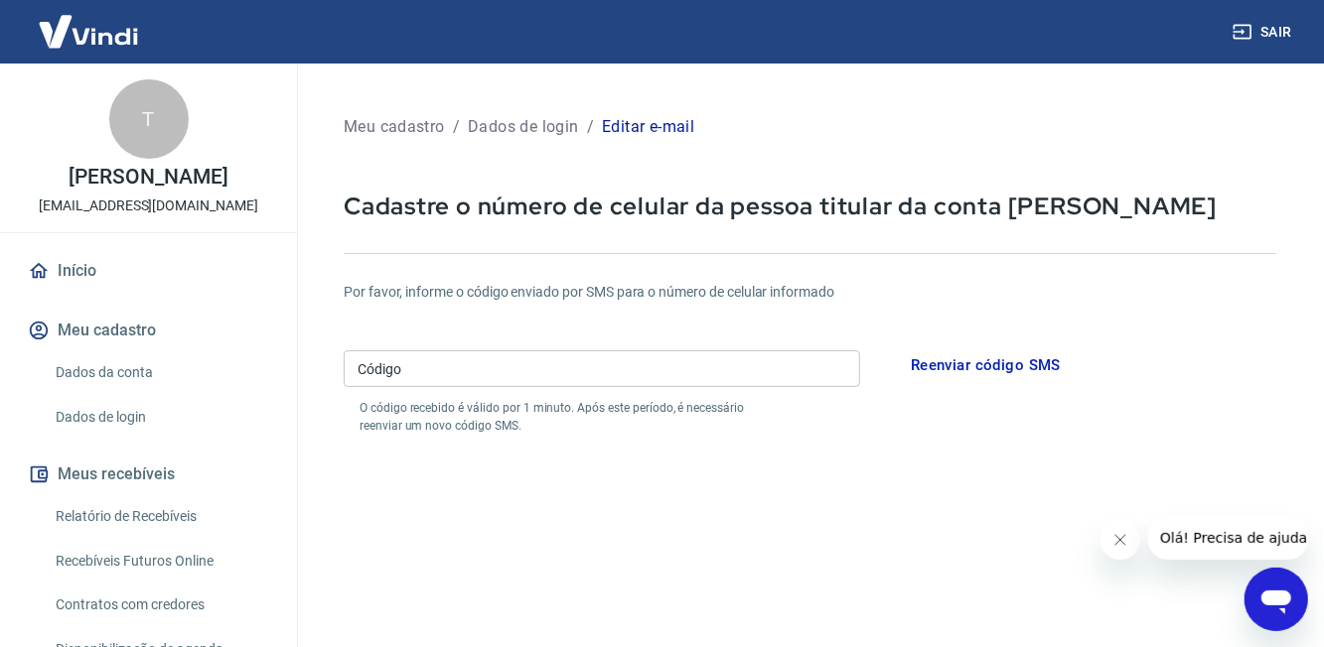
click at [534, 371] on input "Código" at bounding box center [602, 369] width 516 height 37
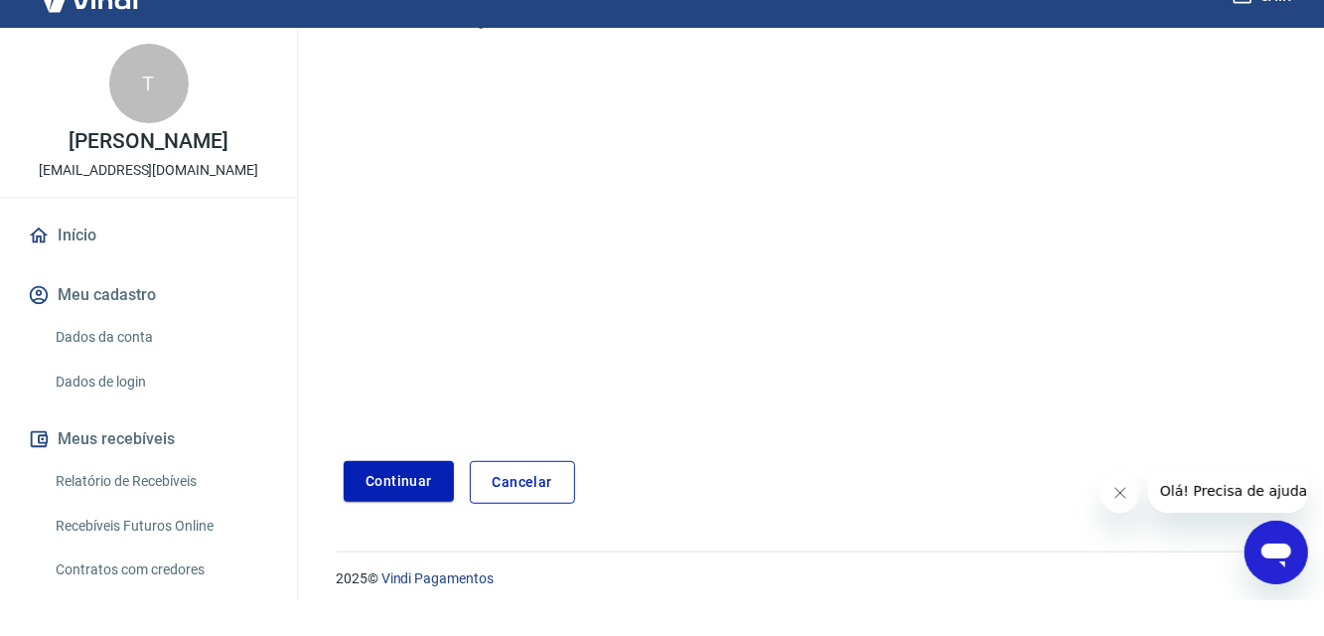
scroll to position [379, 0]
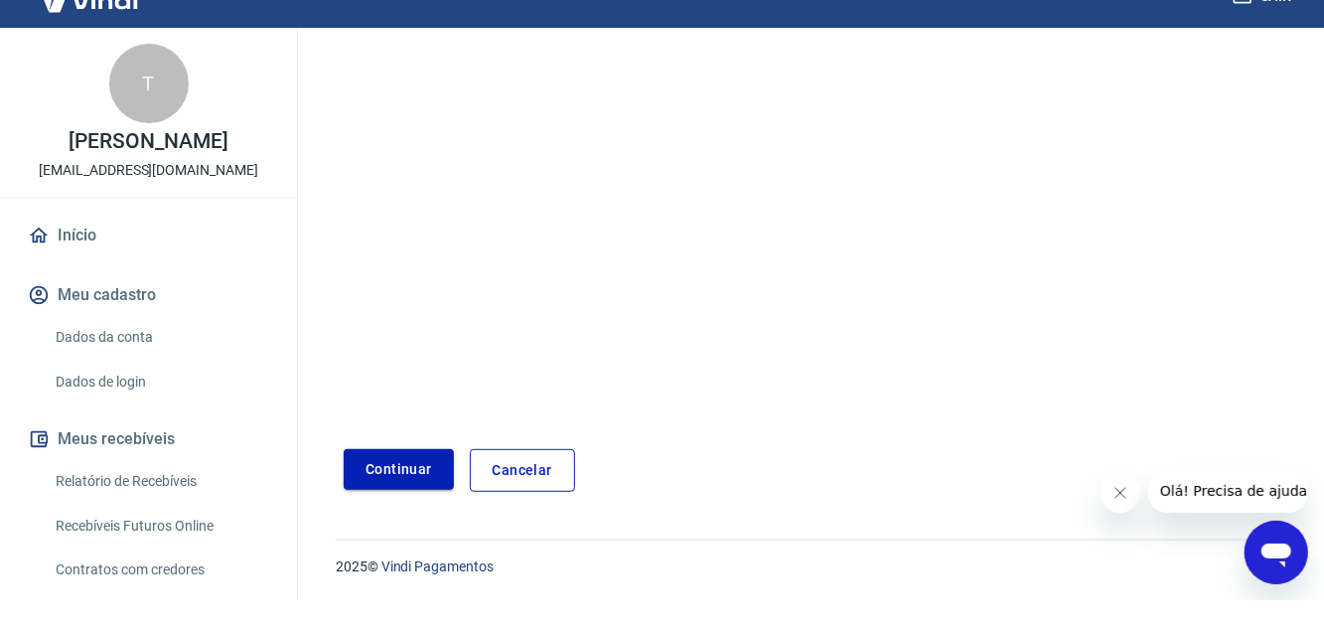
type input "140751"
click at [407, 514] on button "Continuar" at bounding box center [399, 505] width 110 height 41
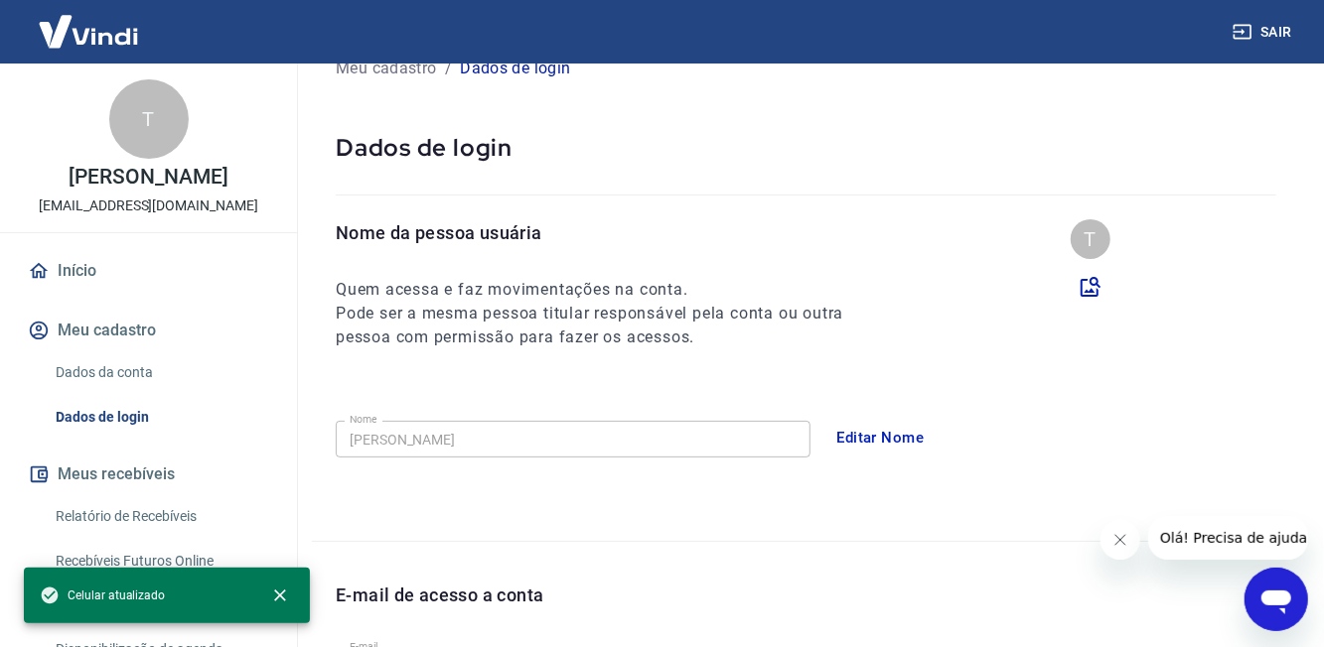
scroll to position [62, 0]
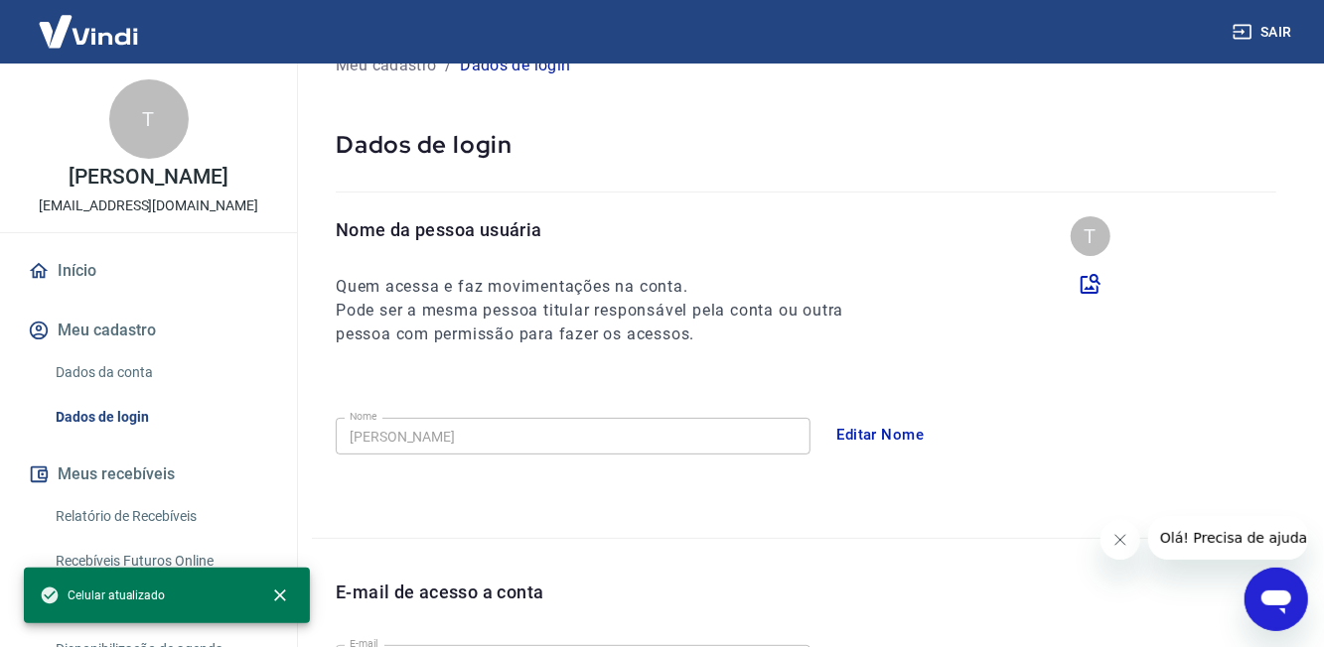
click at [1090, 287] on icon at bounding box center [1090, 284] width 20 height 20
click at [0, 0] on input "file" at bounding box center [0, 0] width 0 height 0
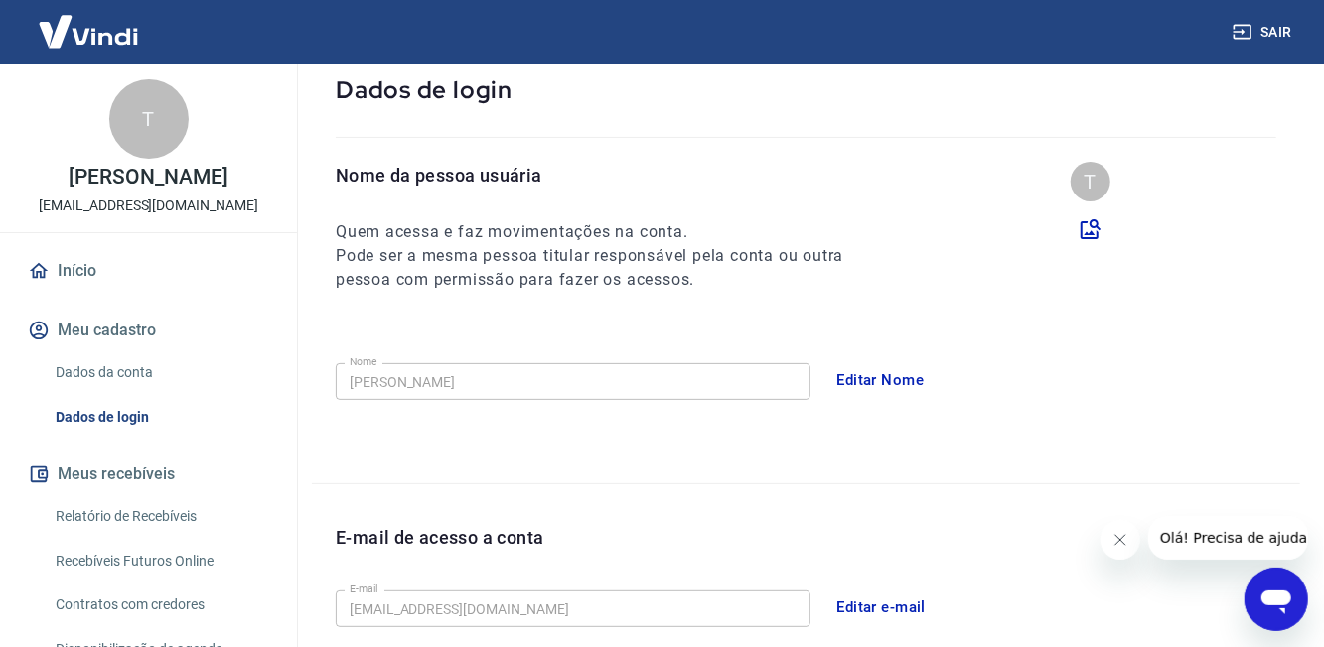
scroll to position [125, 0]
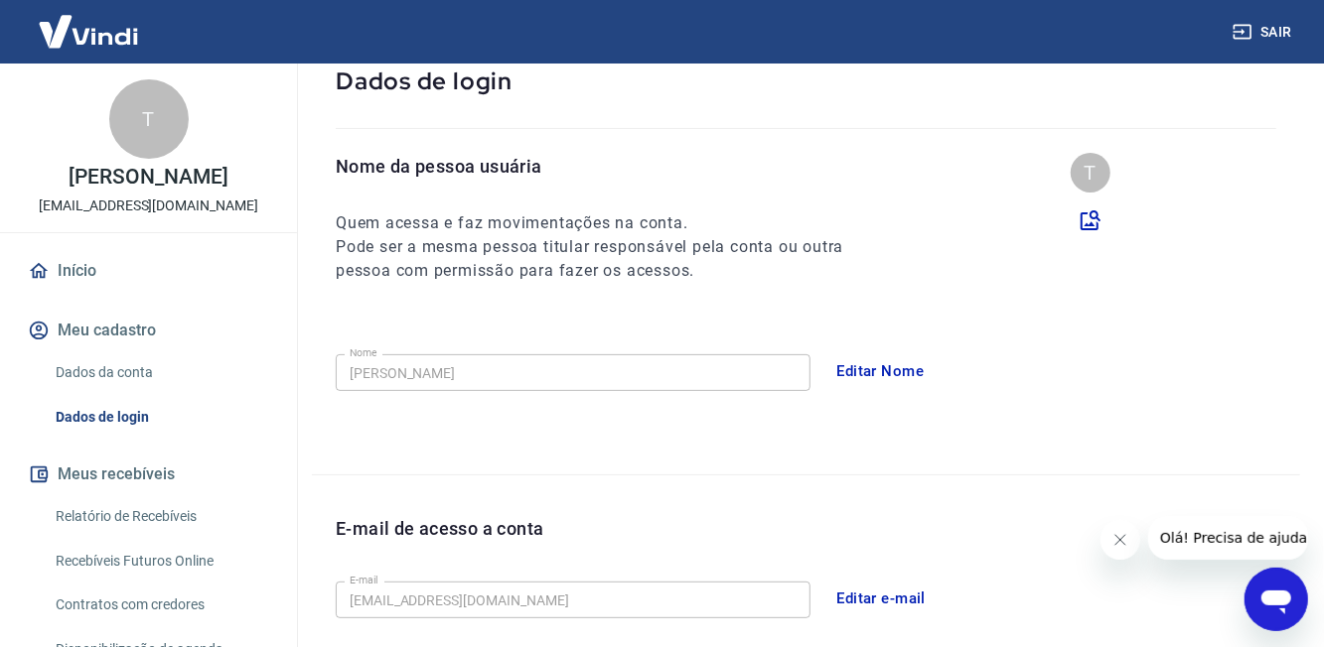
click at [1084, 212] on icon at bounding box center [1090, 221] width 24 height 24
click at [0, 0] on input "file" at bounding box center [0, 0] width 0 height 0
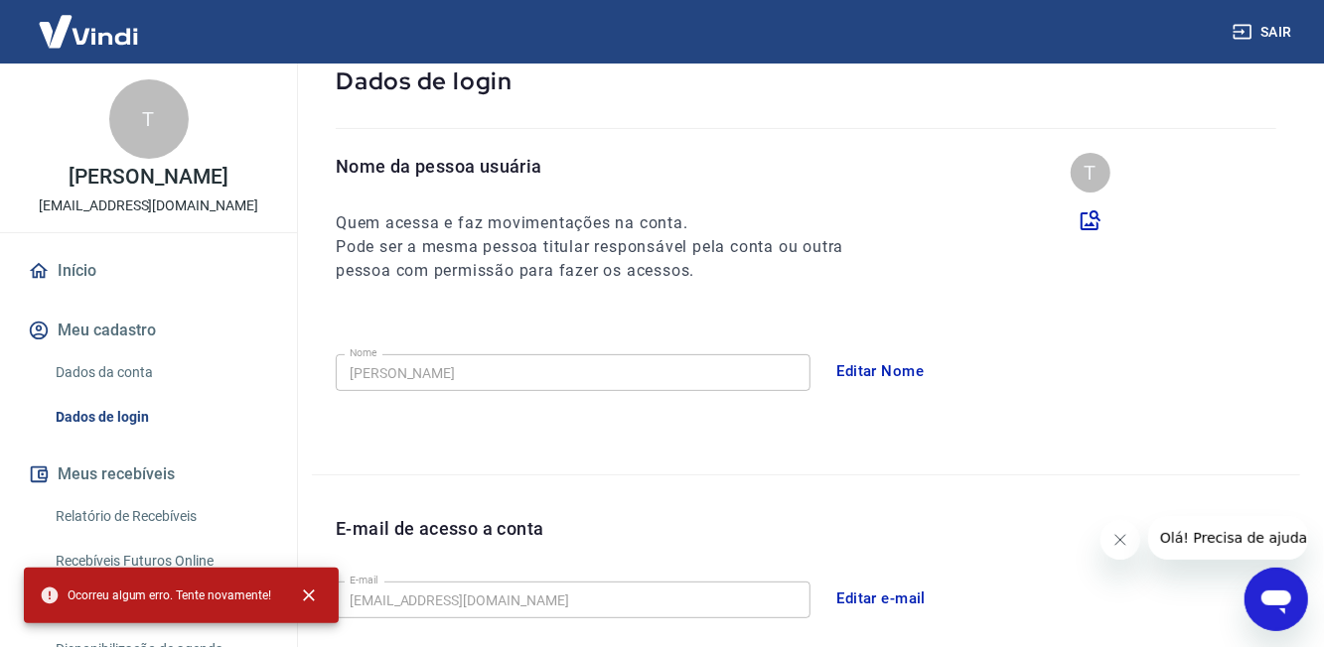
click at [1105, 227] on label at bounding box center [1090, 221] width 131 height 24
click at [0, 0] on input "file" at bounding box center [0, 0] width 0 height 0
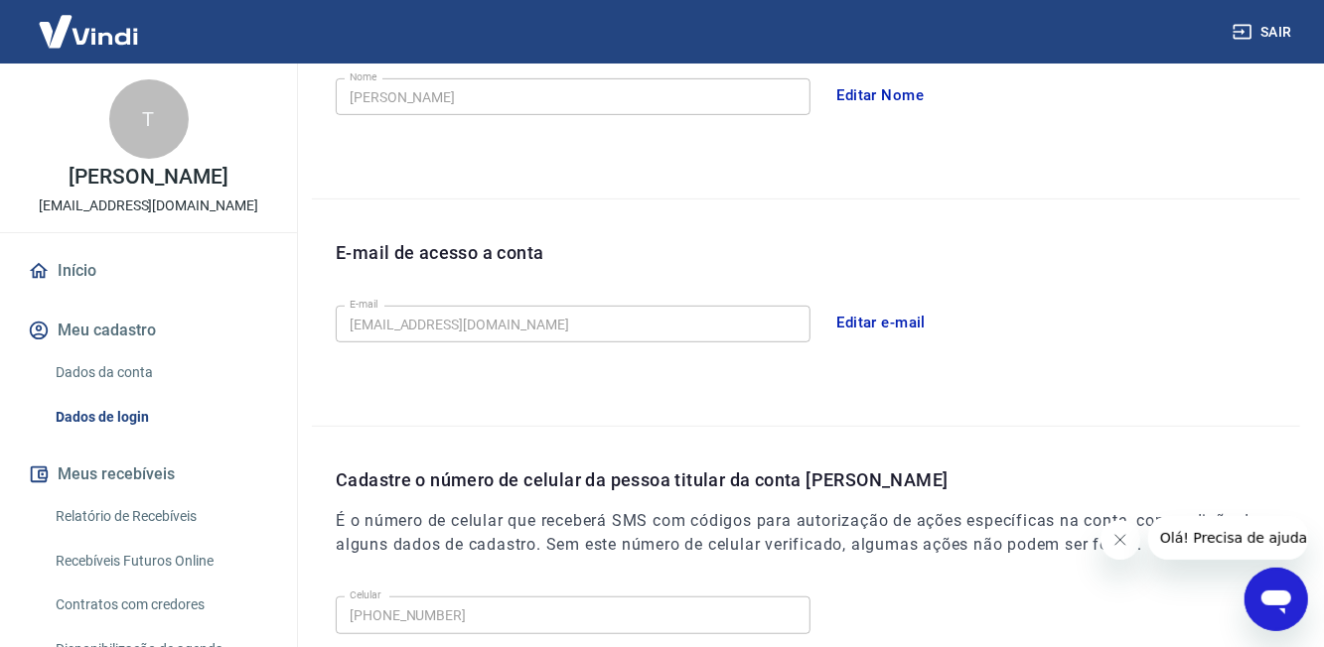
scroll to position [0, 0]
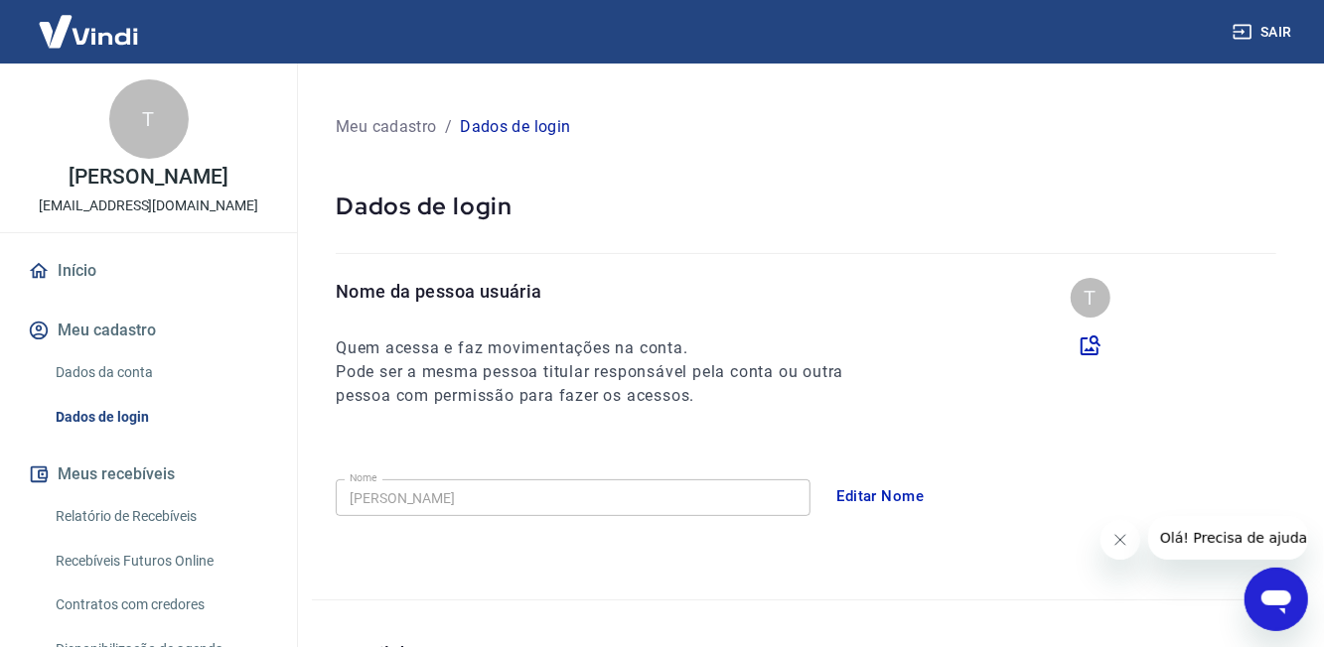
click at [42, 293] on link "Início" at bounding box center [148, 271] width 249 height 44
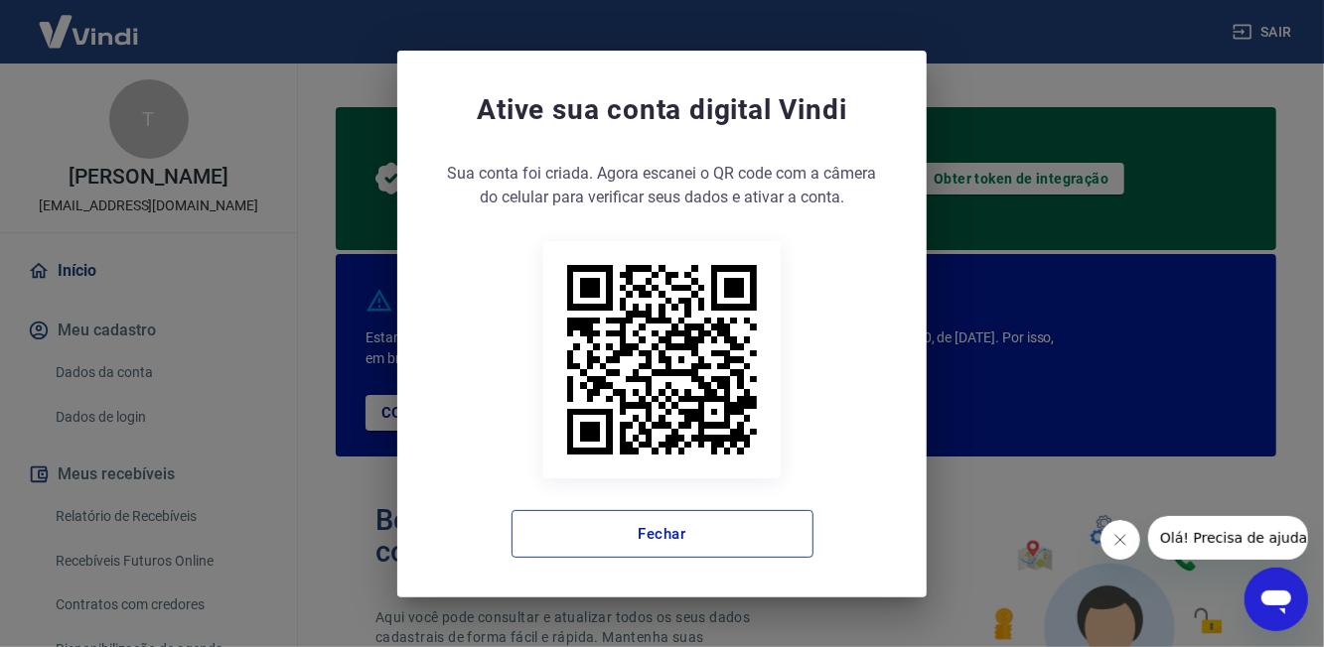
click at [774, 541] on button "Fechar" at bounding box center [662, 534] width 302 height 48
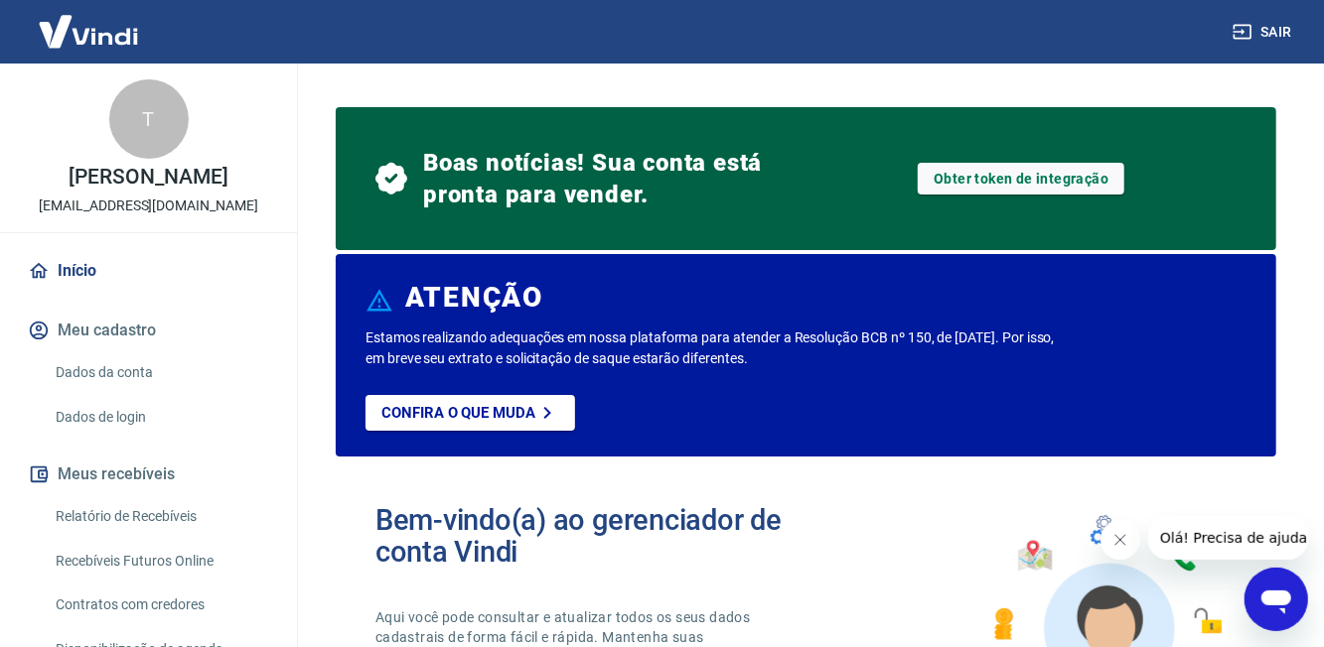
click at [171, 529] on link "Relatório de Recebíveis" at bounding box center [160, 517] width 225 height 41
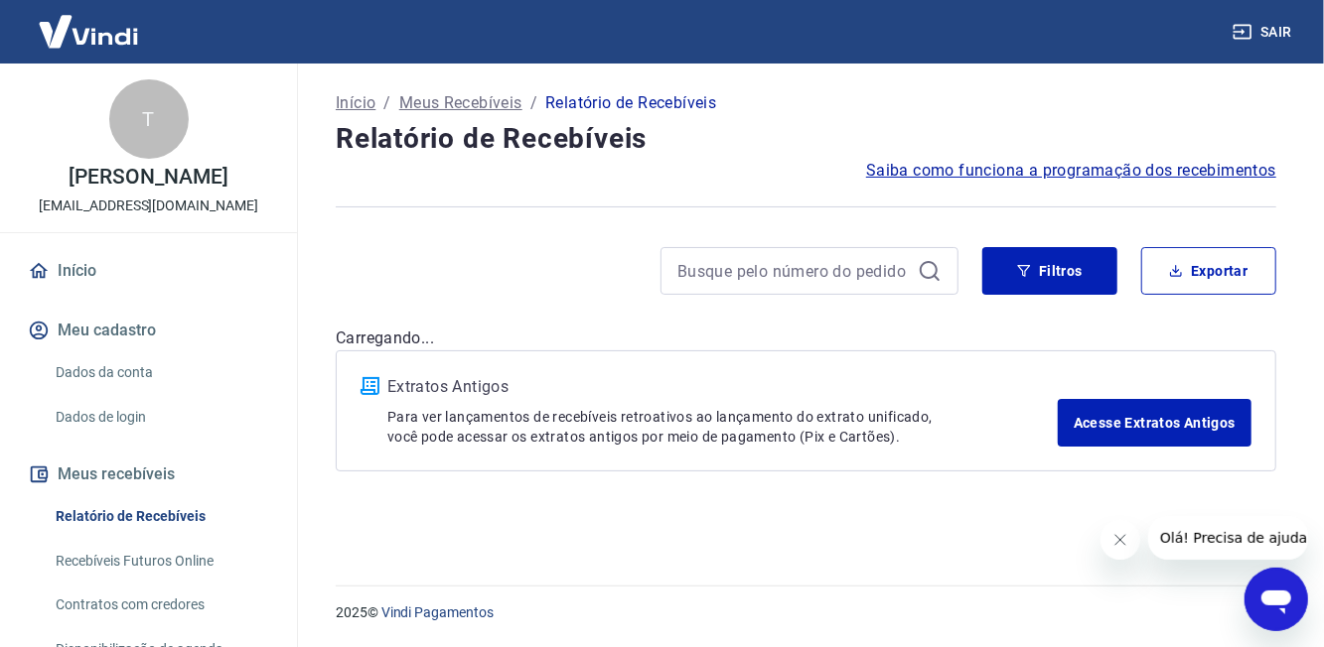
click at [111, 537] on link "Relatório de Recebíveis" at bounding box center [160, 517] width 225 height 41
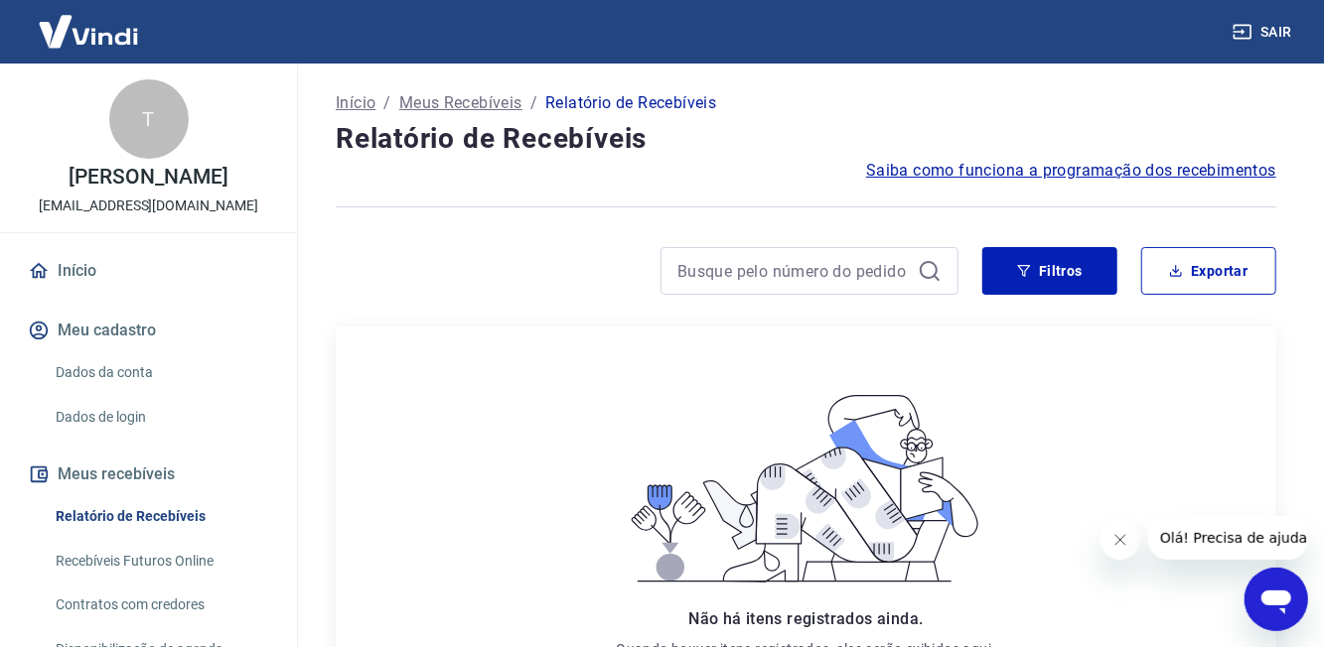
click at [75, 38] on img at bounding box center [88, 31] width 129 height 61
